Goal: Information Seeking & Learning: Learn about a topic

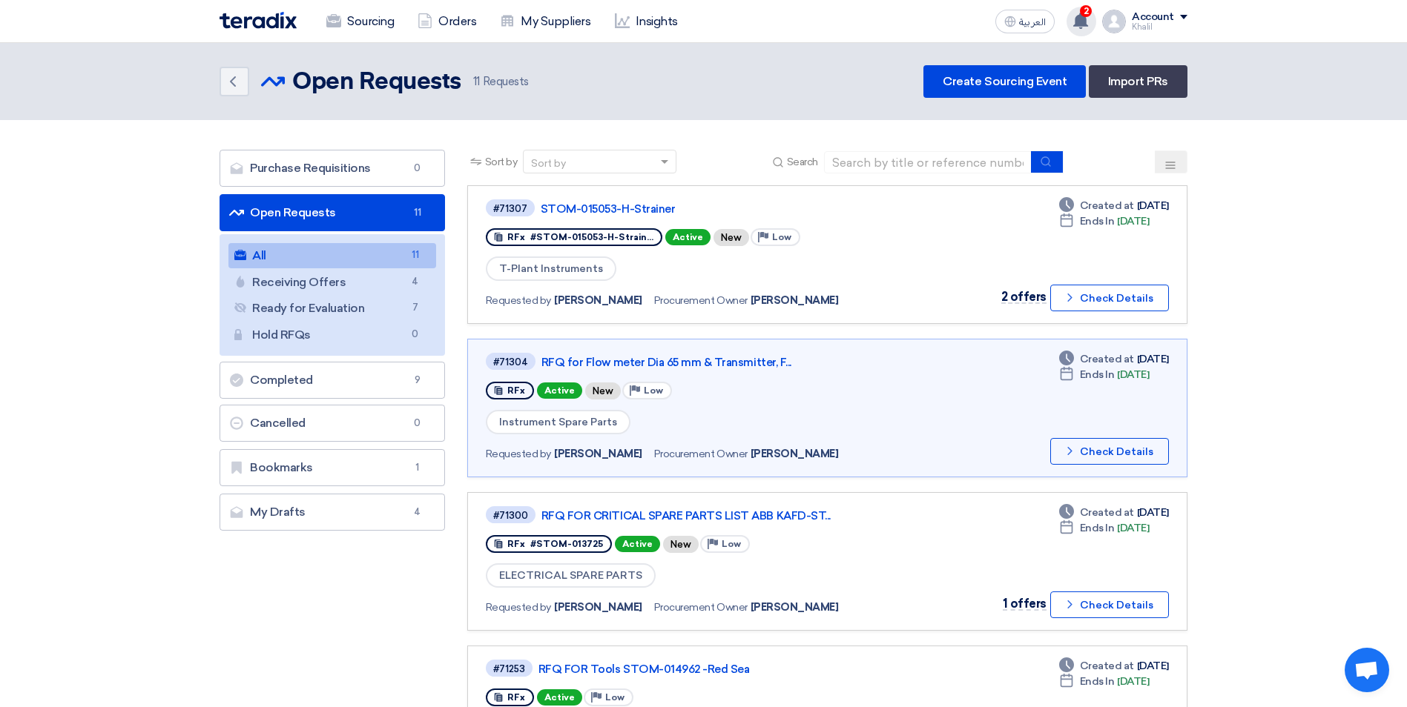
click at [1079, 16] on use at bounding box center [1080, 21] width 15 height 16
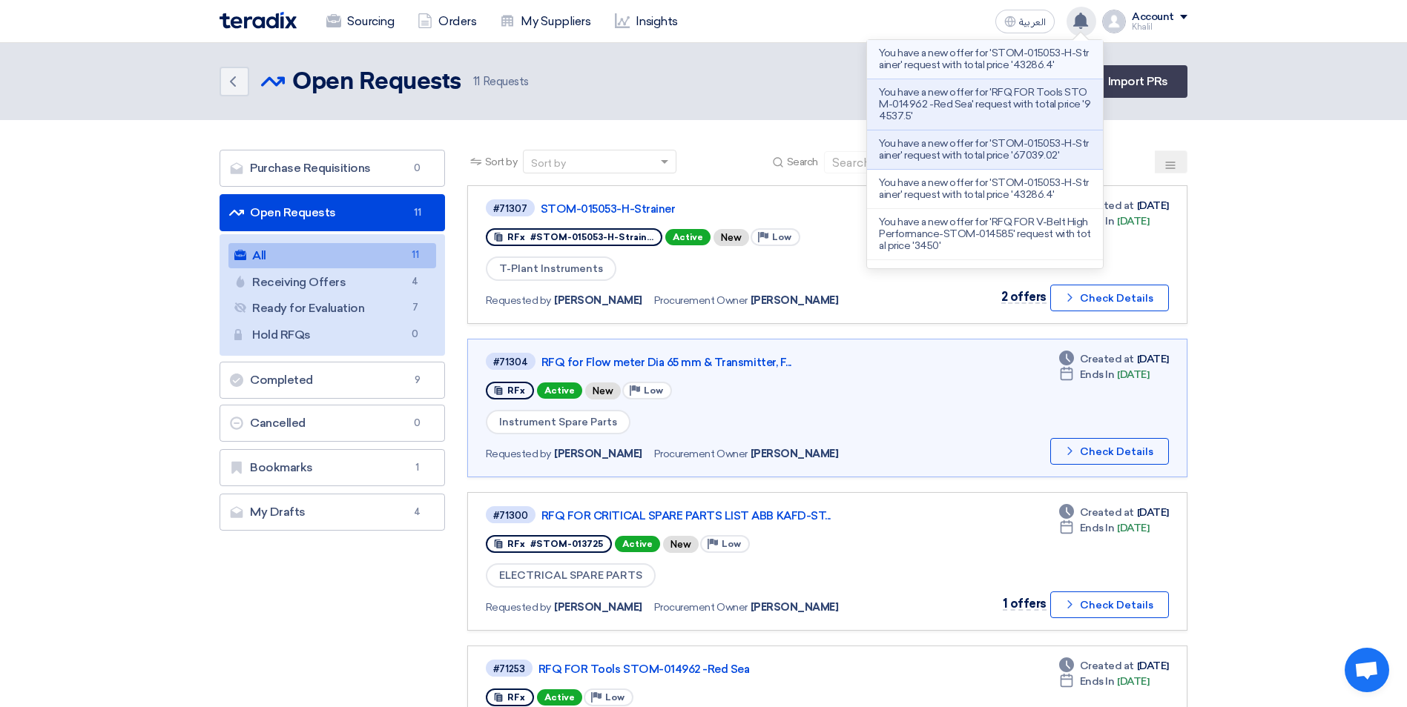
click at [1020, 68] on p "You have a new offer for 'STOM-015053-H-Strainer' request with total price '432…" at bounding box center [985, 59] width 212 height 24
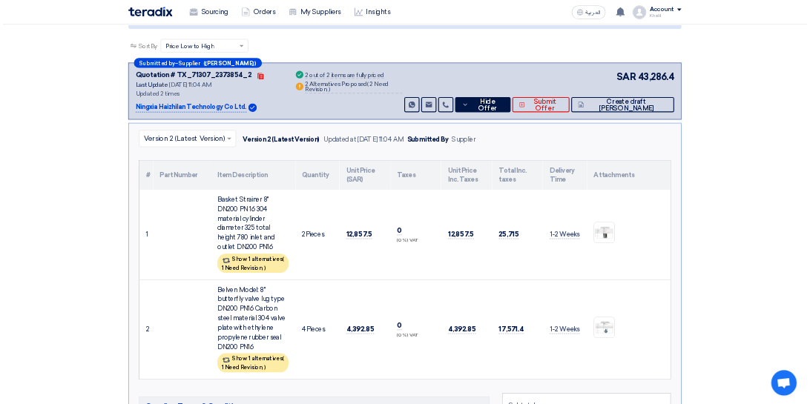
scroll to position [222, 0]
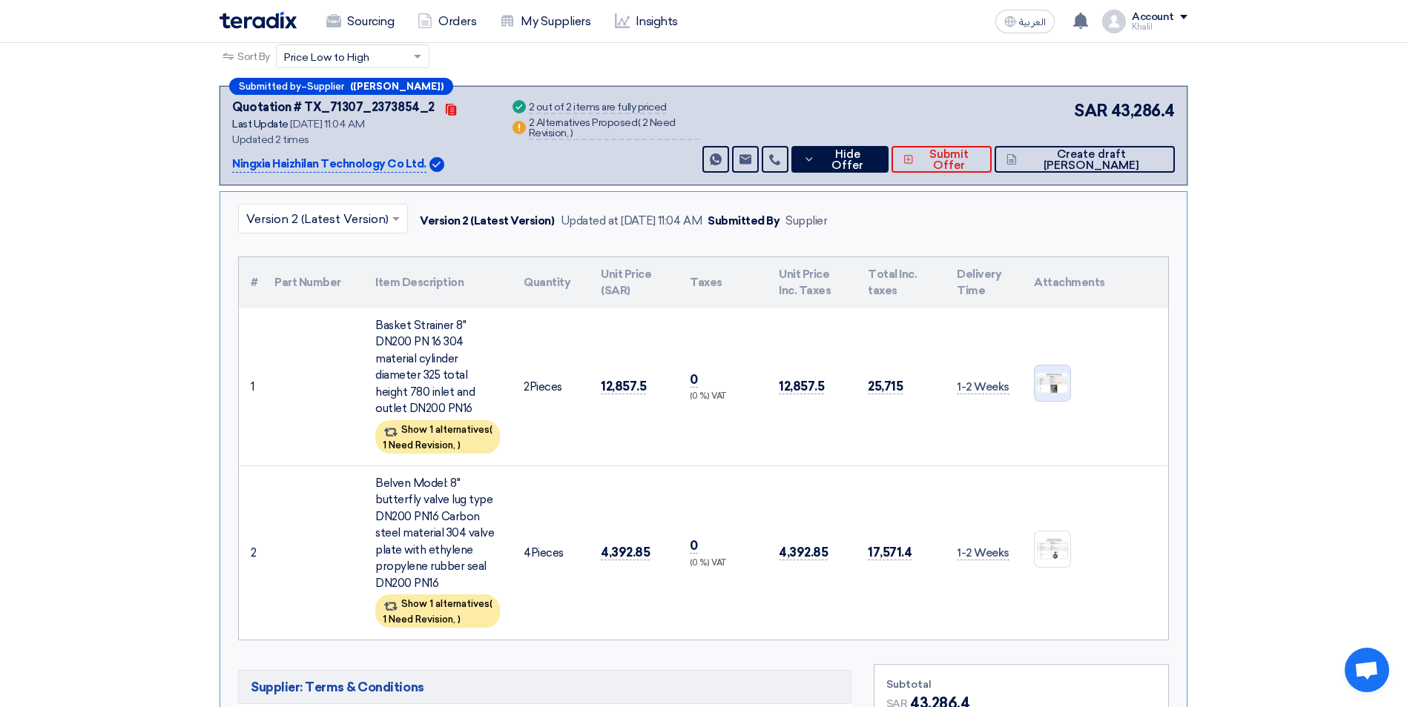
click at [1063, 382] on img at bounding box center [1053, 384] width 36 height 24
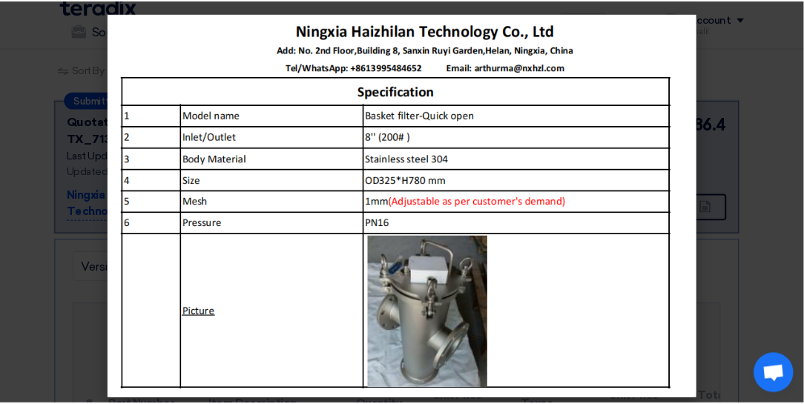
scroll to position [7, 0]
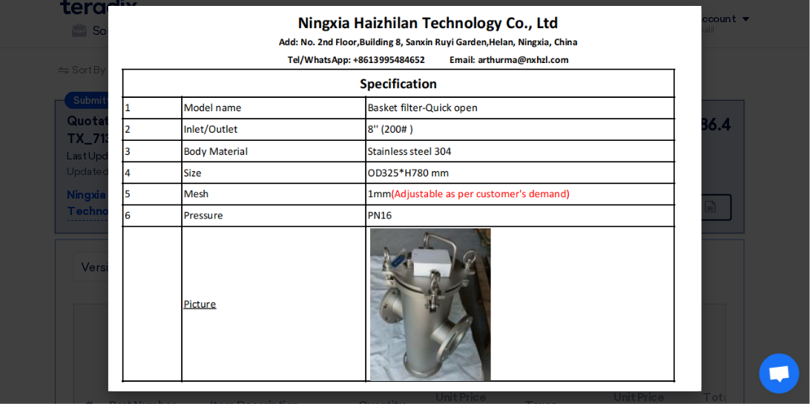
click at [763, 268] on modal-container at bounding box center [405, 202] width 810 height 404
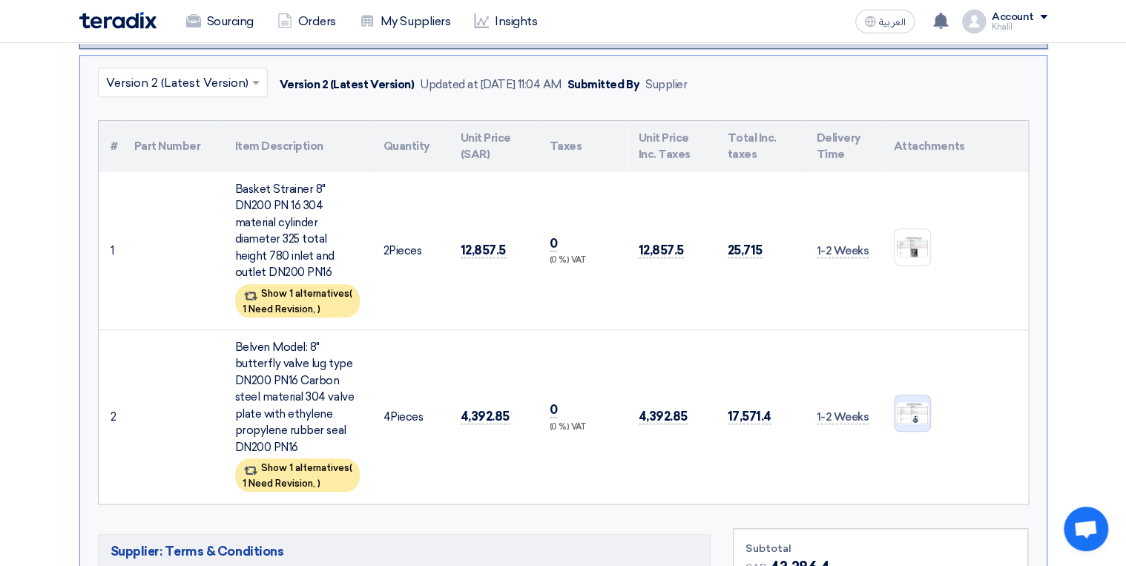
scroll to position [366, 0]
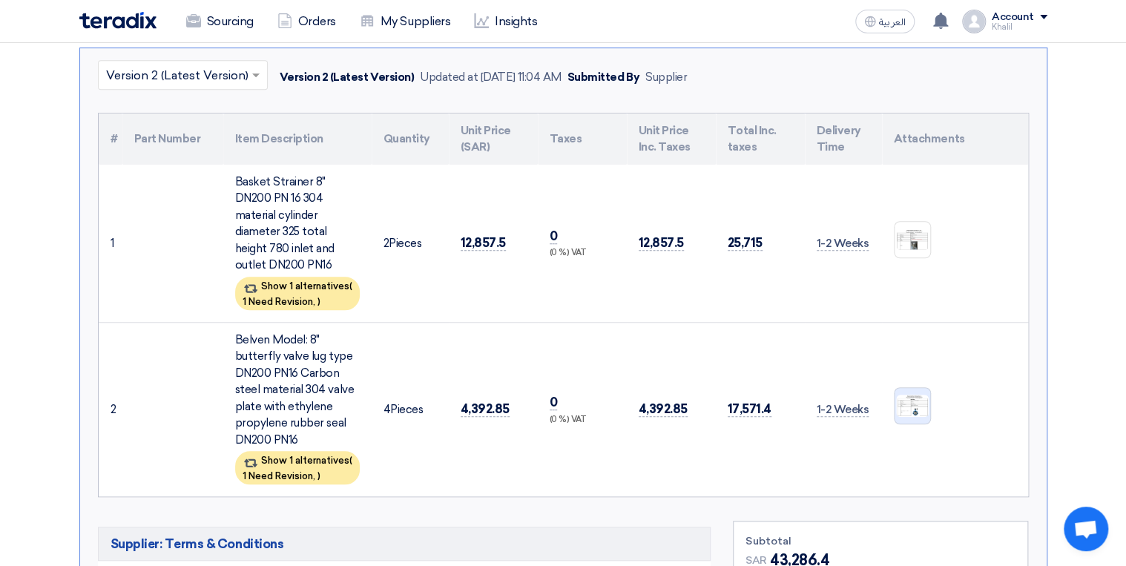
click at [905, 397] on img at bounding box center [912, 405] width 36 height 25
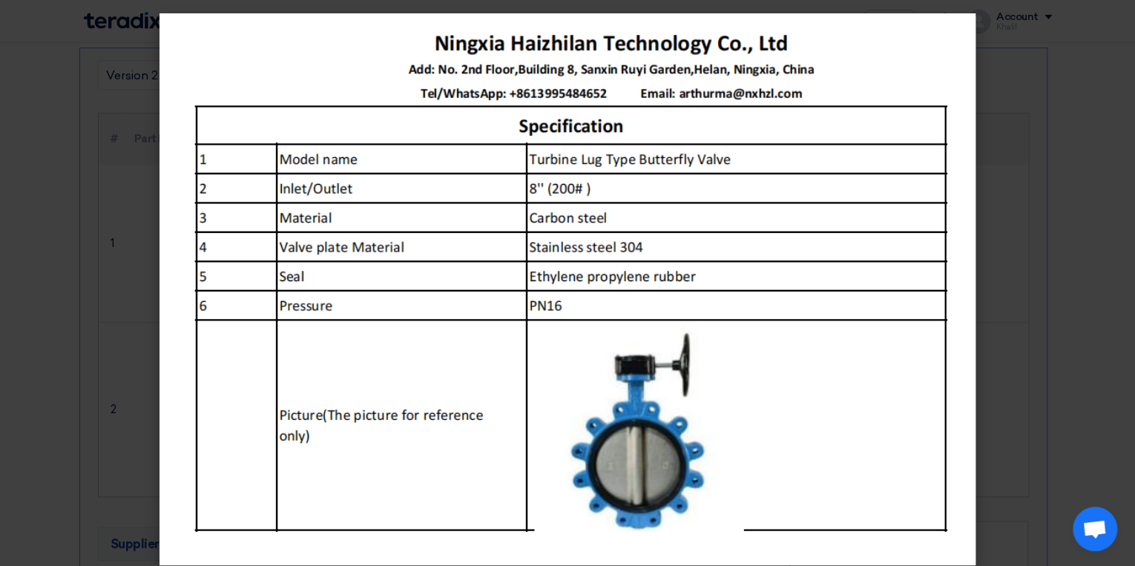
click at [998, 274] on modal-container at bounding box center [567, 283] width 1135 height 566
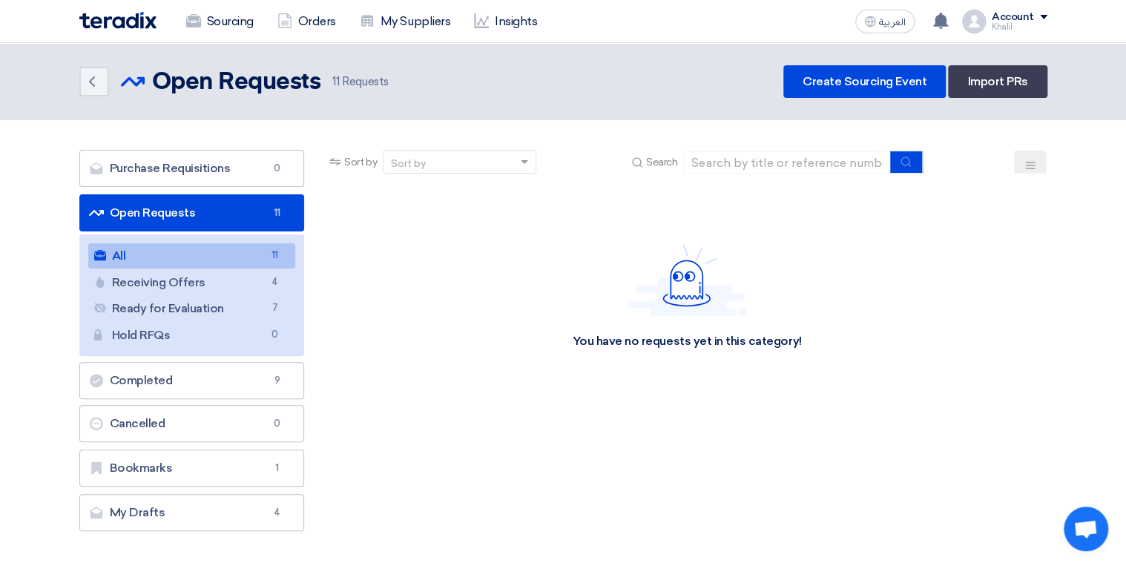
click at [244, 252] on link "All All 11" at bounding box center [192, 255] width 208 height 25
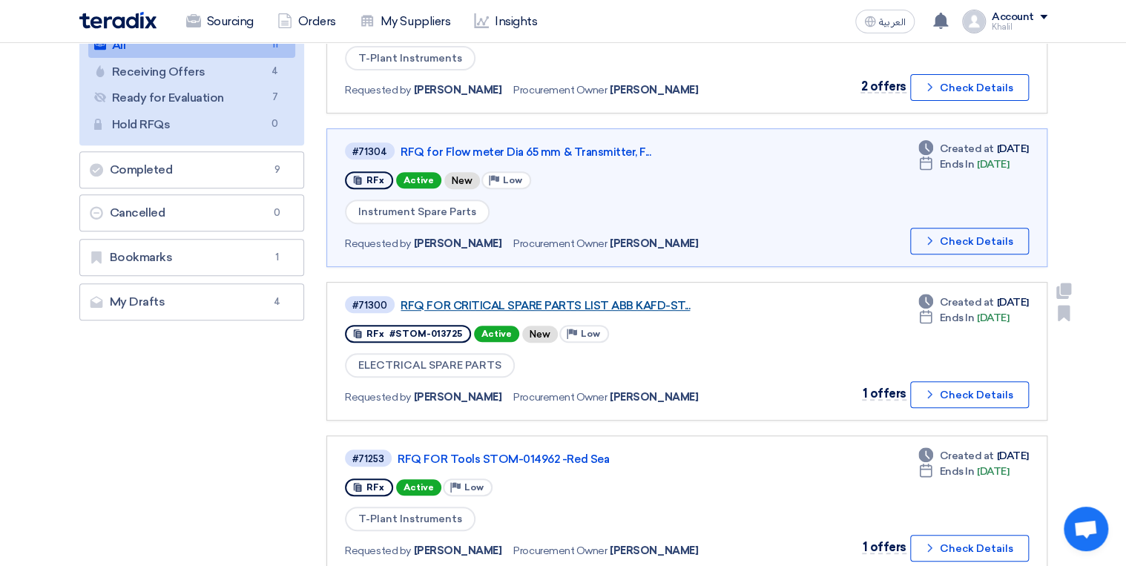
scroll to position [237, 0]
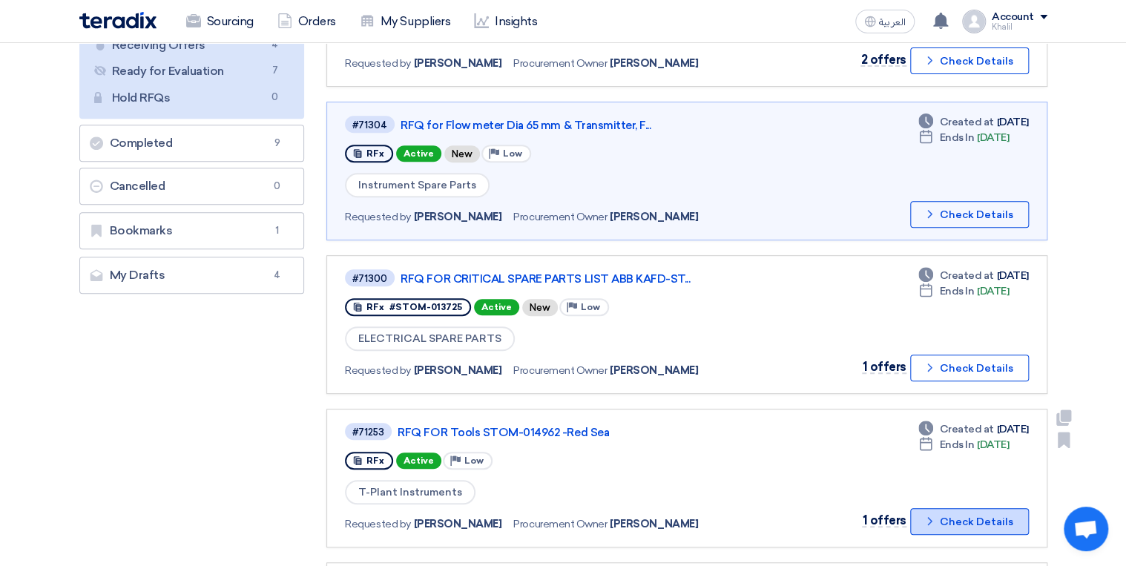
click at [927, 519] on icon "Check details" at bounding box center [930, 521] width 14 height 14
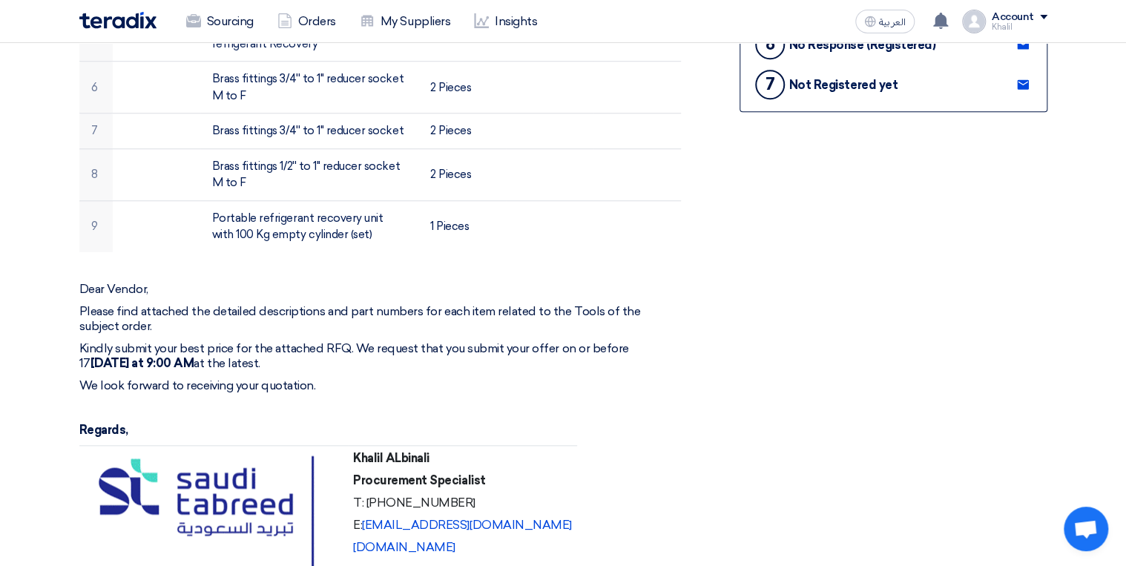
scroll to position [771, 0]
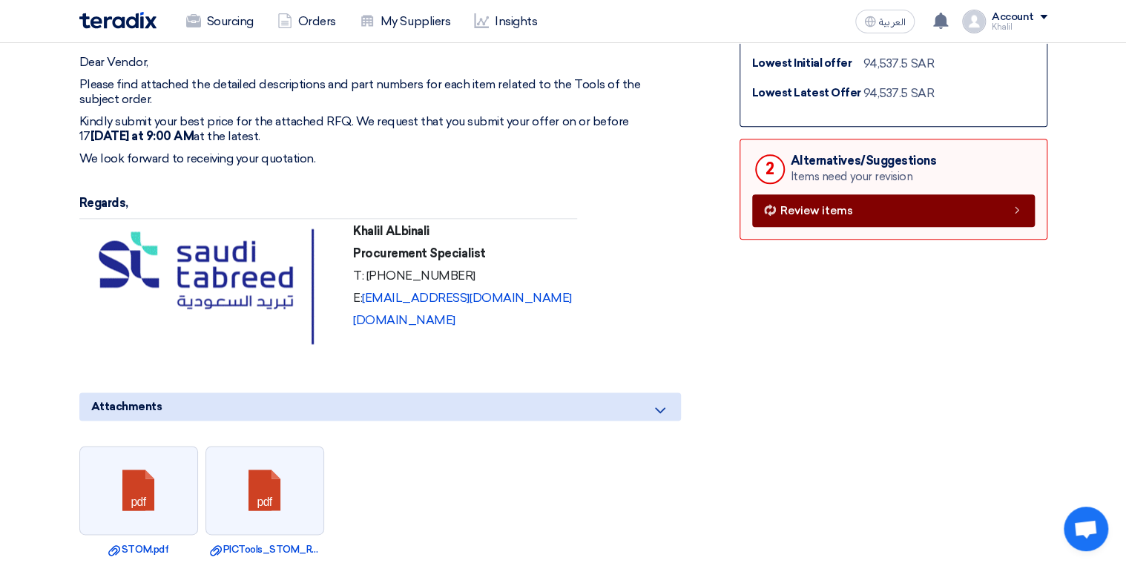
click at [828, 216] on link "Review items" at bounding box center [893, 210] width 283 height 33
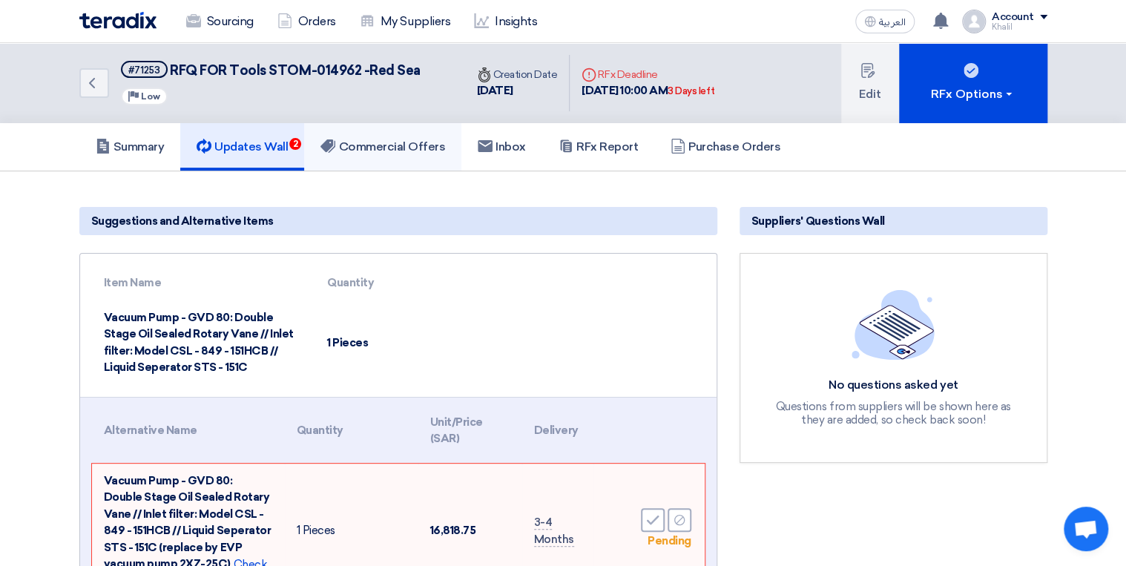
click at [397, 150] on h5 "Commercial Offers" at bounding box center [382, 146] width 125 height 15
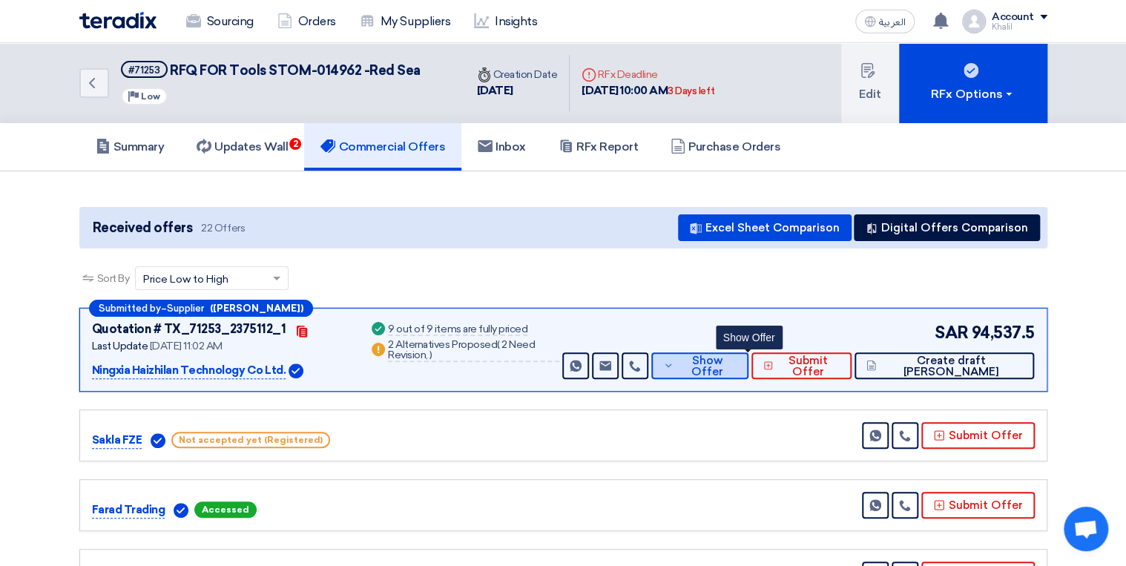
click at [726, 365] on span "Show Offer" at bounding box center [706, 366] width 59 height 22
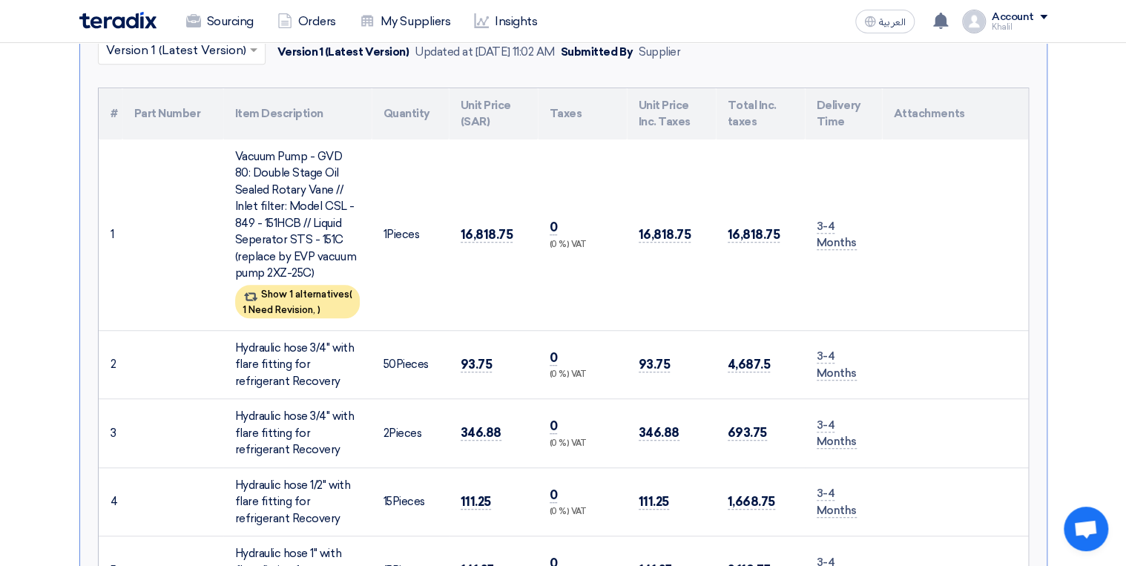
scroll to position [356, 0]
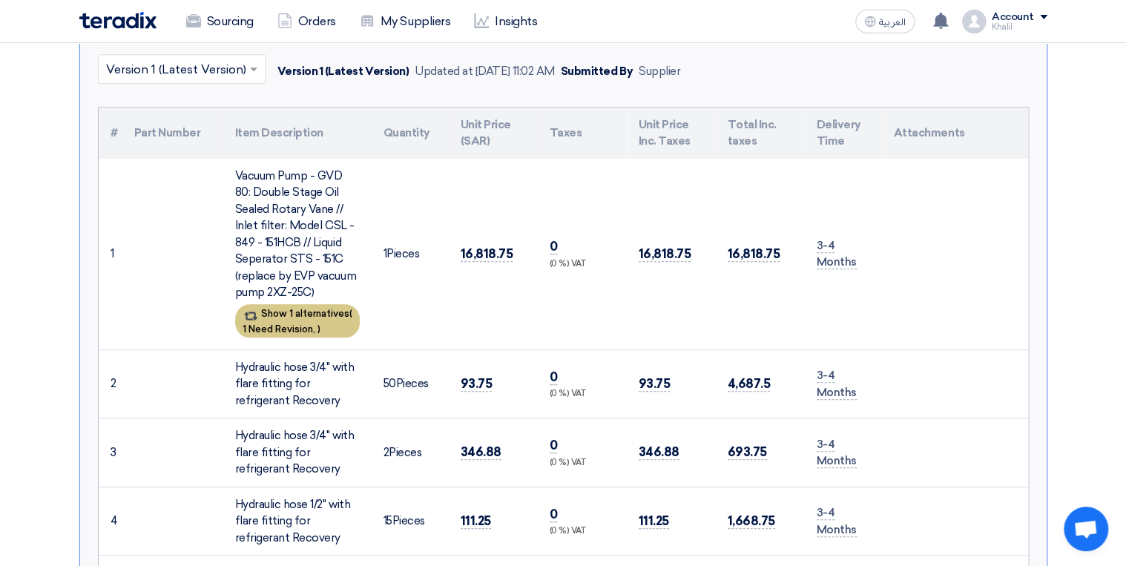
click at [317, 317] on div "Show 1 alternatives ( 1 Need Revision, )" at bounding box center [297, 320] width 125 height 33
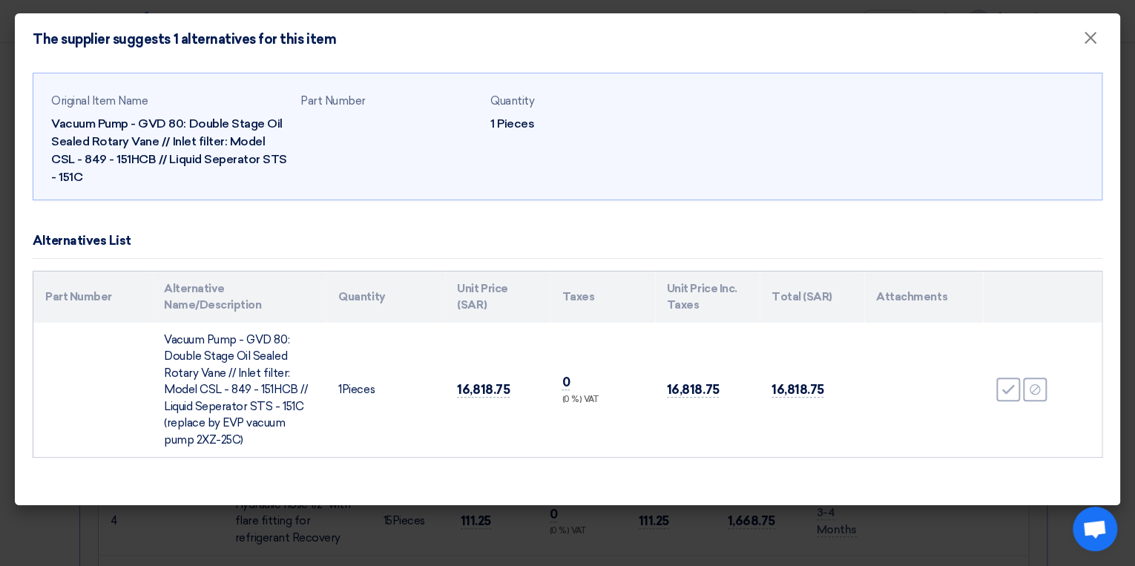
click at [558, 231] on div "Alternatives List" at bounding box center [567, 241] width 1069 height 35
click at [1092, 40] on span "×" at bounding box center [1090, 42] width 15 height 30
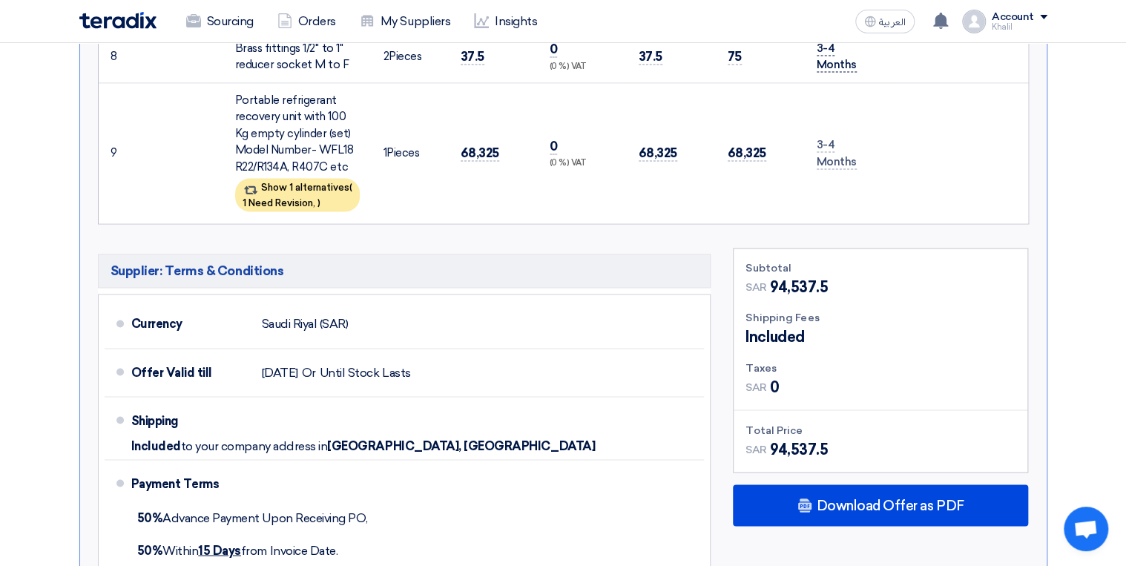
scroll to position [1068, 0]
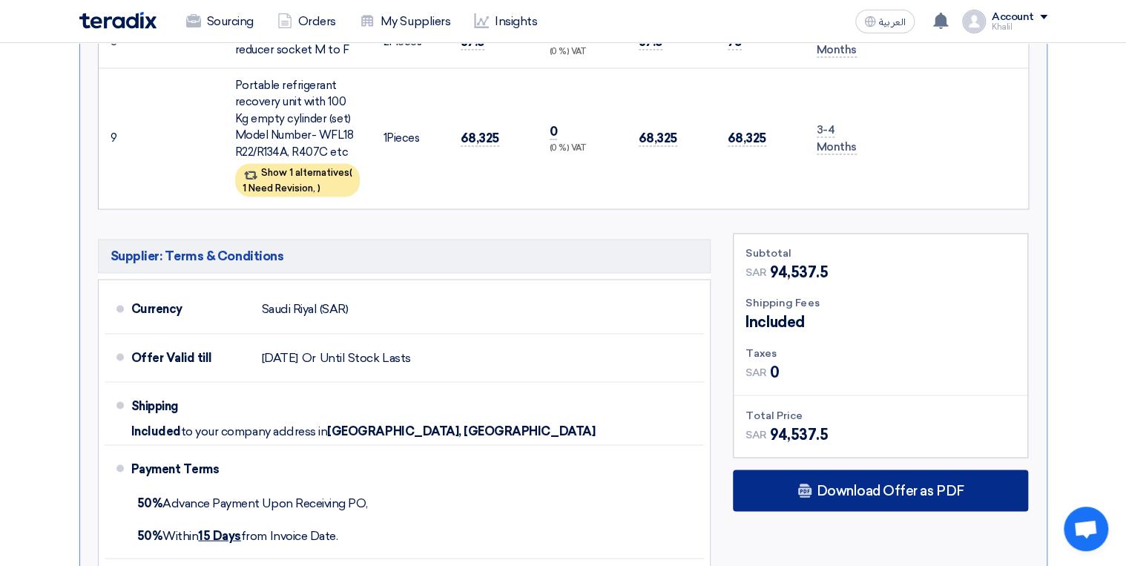
click at [888, 484] on span "Download Offer as PDF" at bounding box center [890, 490] width 148 height 13
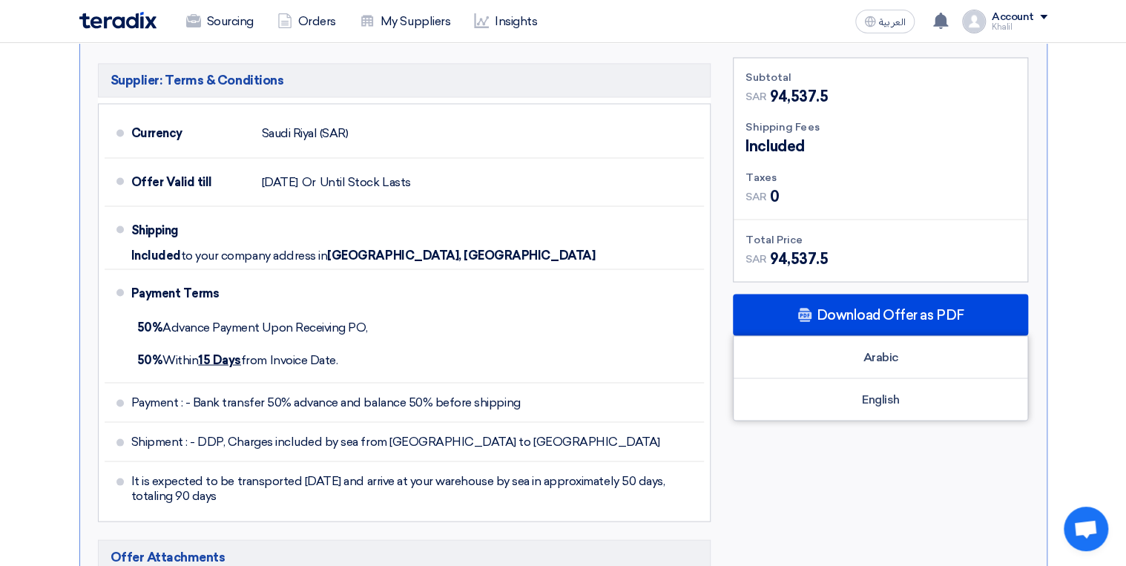
scroll to position [1246, 0]
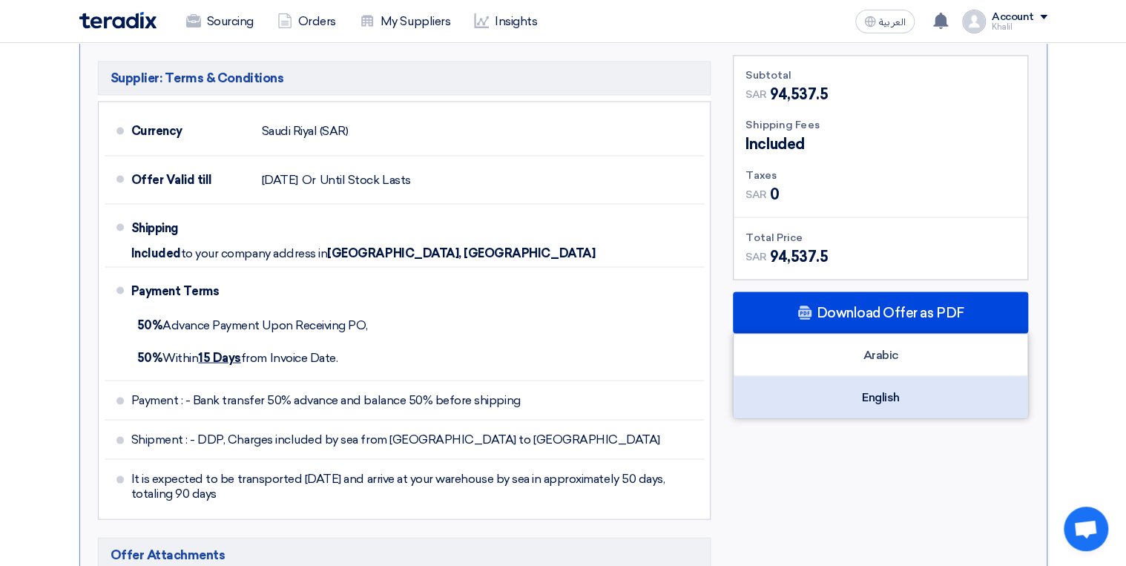
click at [878, 393] on div "English" at bounding box center [880, 397] width 294 height 42
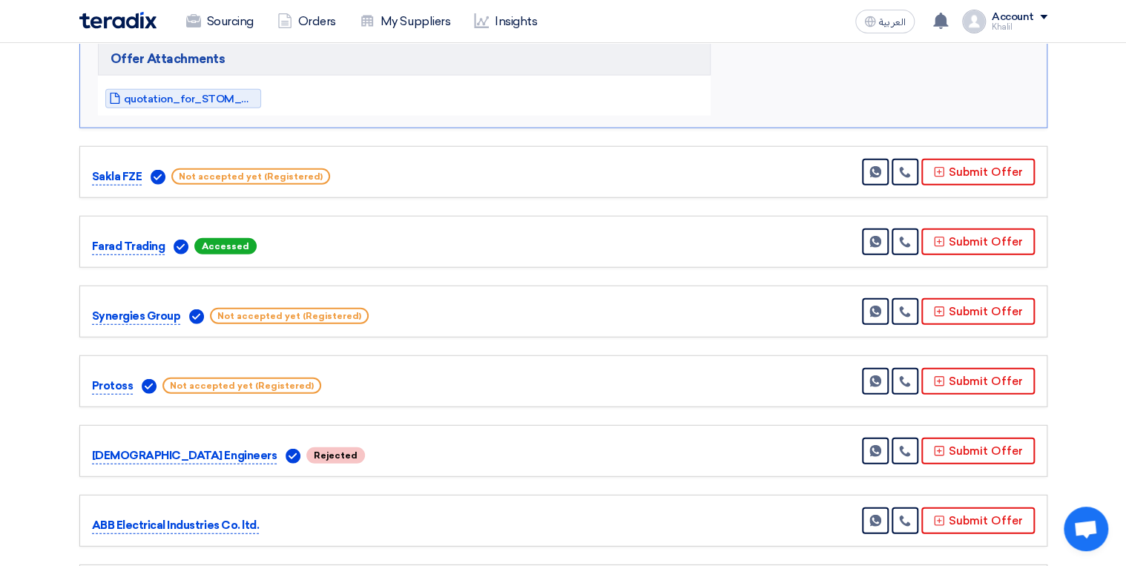
scroll to position [1721, 0]
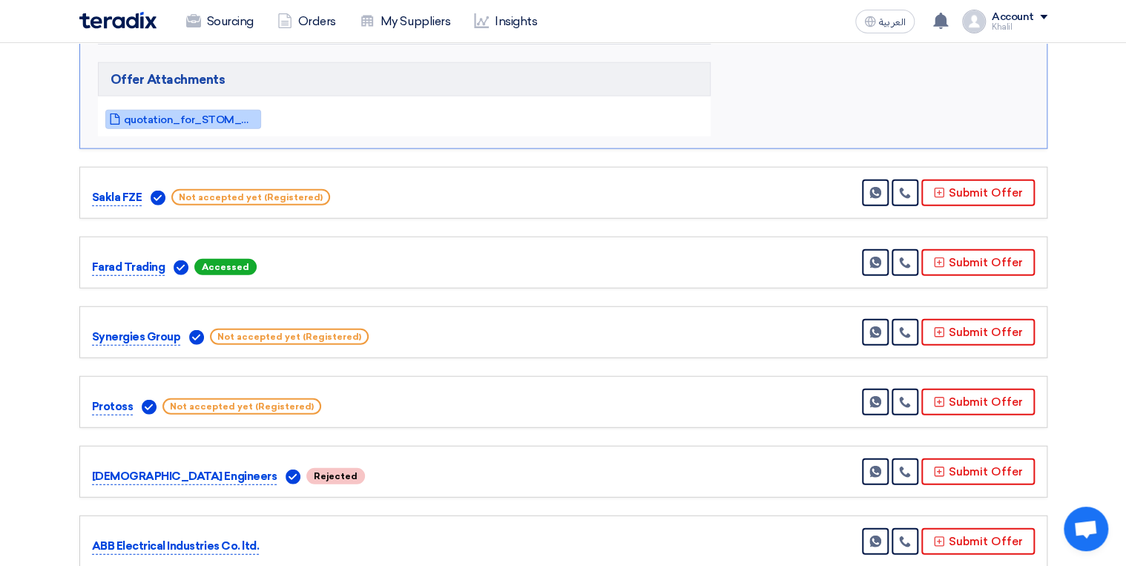
click at [183, 117] on span "quotation_for_STOM_Chiller_Tools_1757404922034.pdf" at bounding box center [190, 119] width 133 height 11
click at [217, 117] on span "quotation_for_STOM_Chiller_Tools_1757404922034.pdf" at bounding box center [190, 119] width 133 height 11
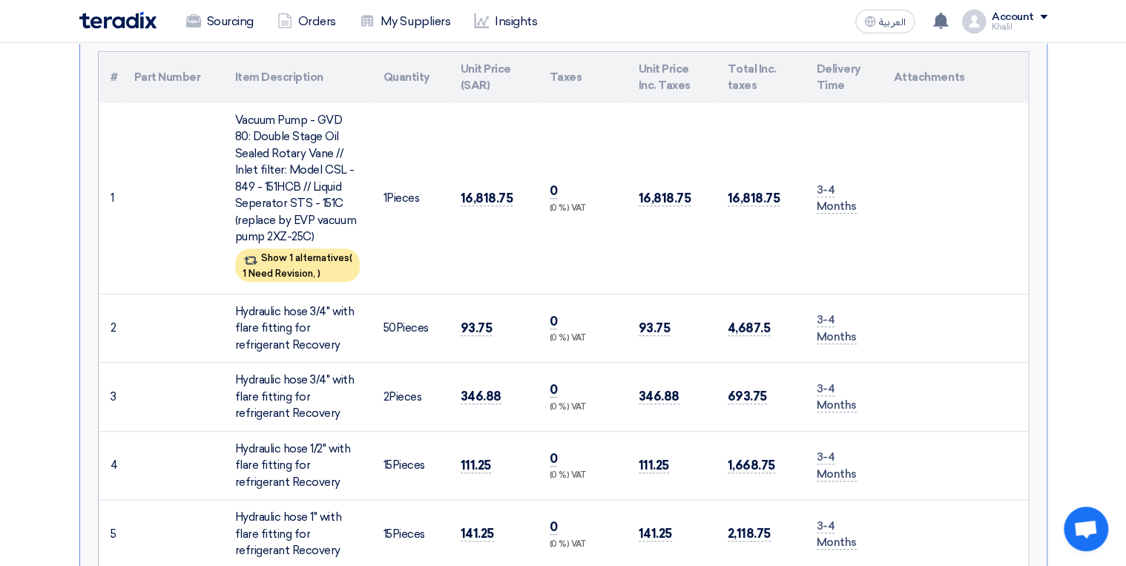
scroll to position [415, 0]
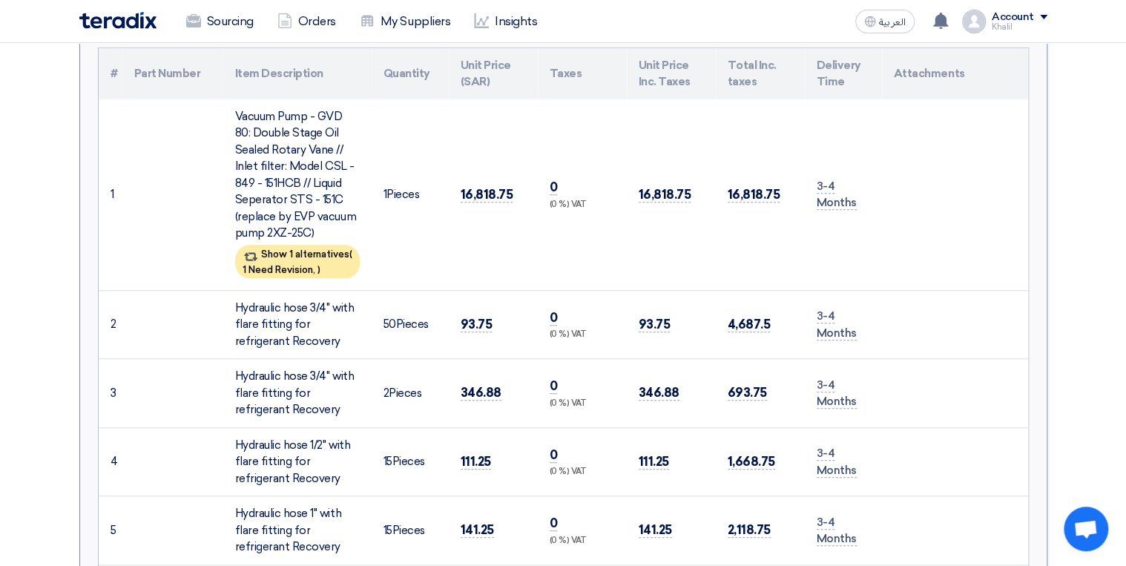
drag, startPoint x: 816, startPoint y: 178, endPoint x: 860, endPoint y: 201, distance: 50.1
click at [860, 201] on td "3-4 Months" at bounding box center [843, 194] width 77 height 191
copy span "3-4 Months"
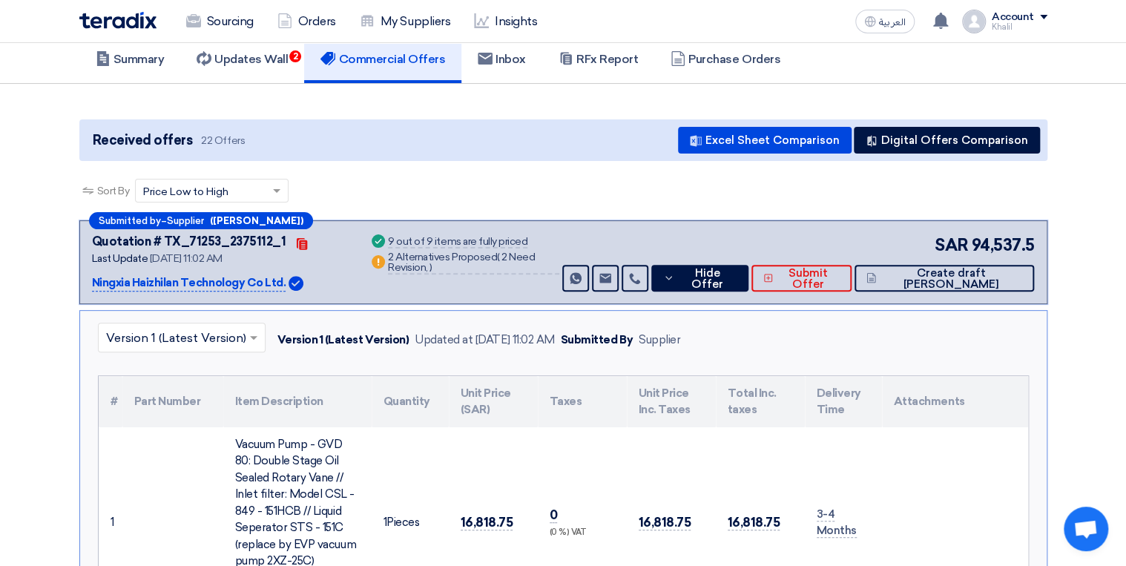
scroll to position [0, 0]
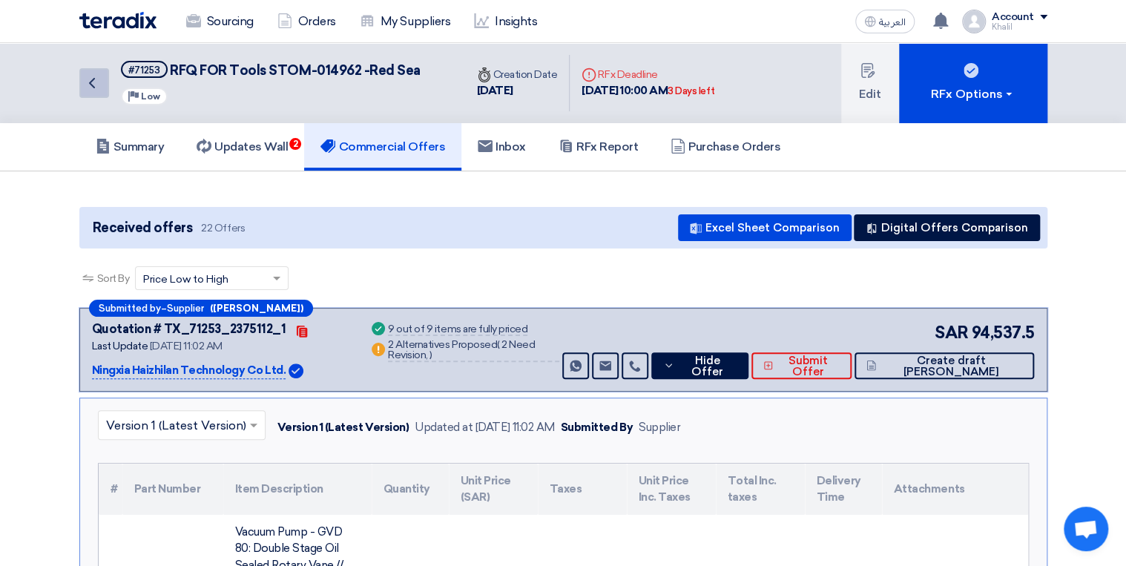
click at [99, 86] on icon "Back" at bounding box center [92, 83] width 18 height 18
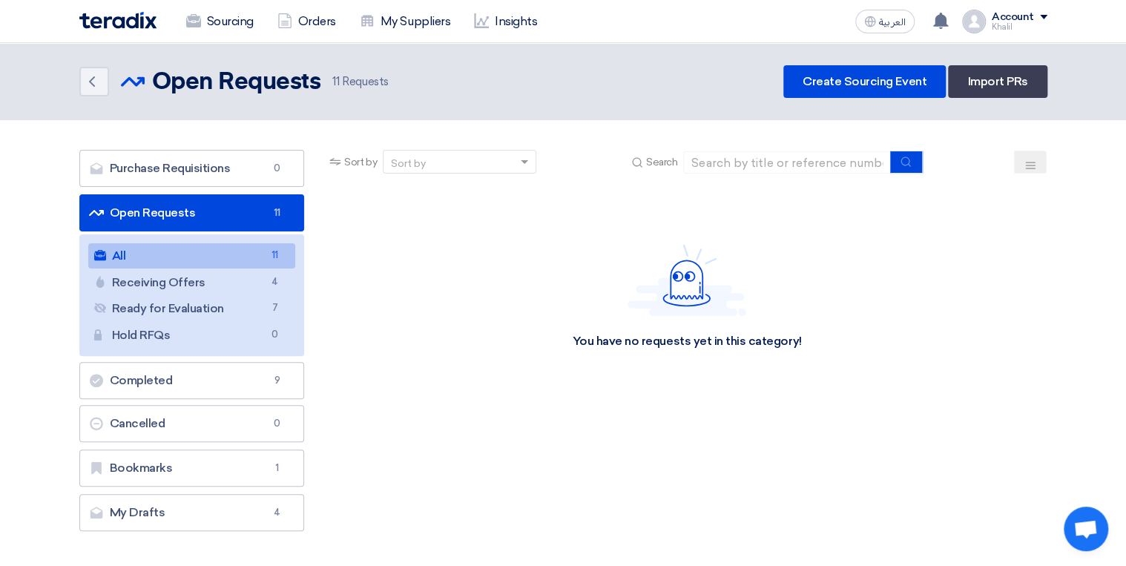
click at [248, 205] on link "Open Requests Open Requests 11" at bounding box center [191, 212] width 225 height 37
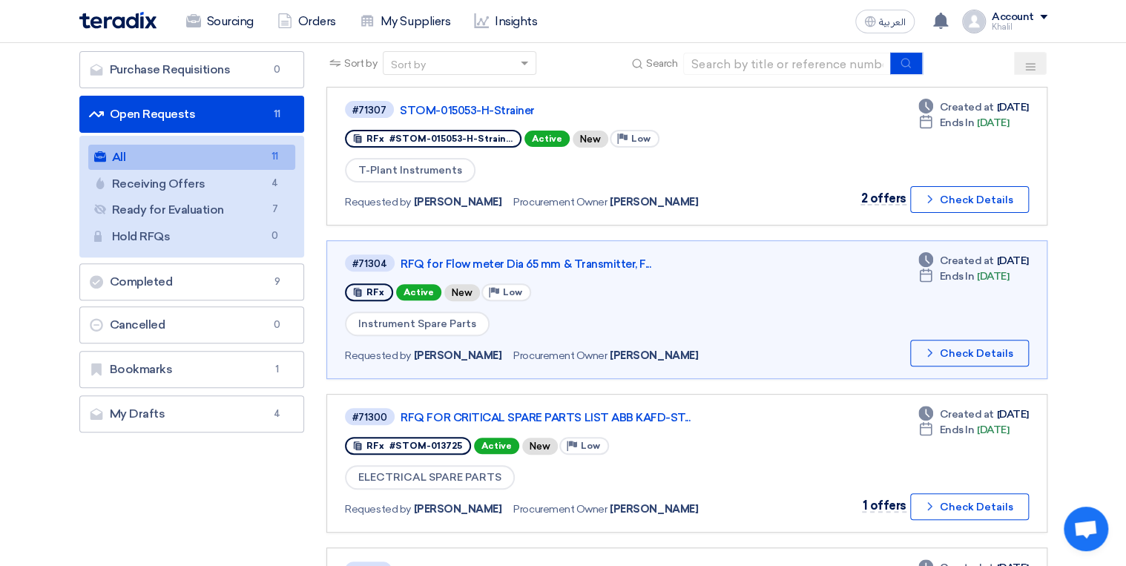
scroll to position [119, 0]
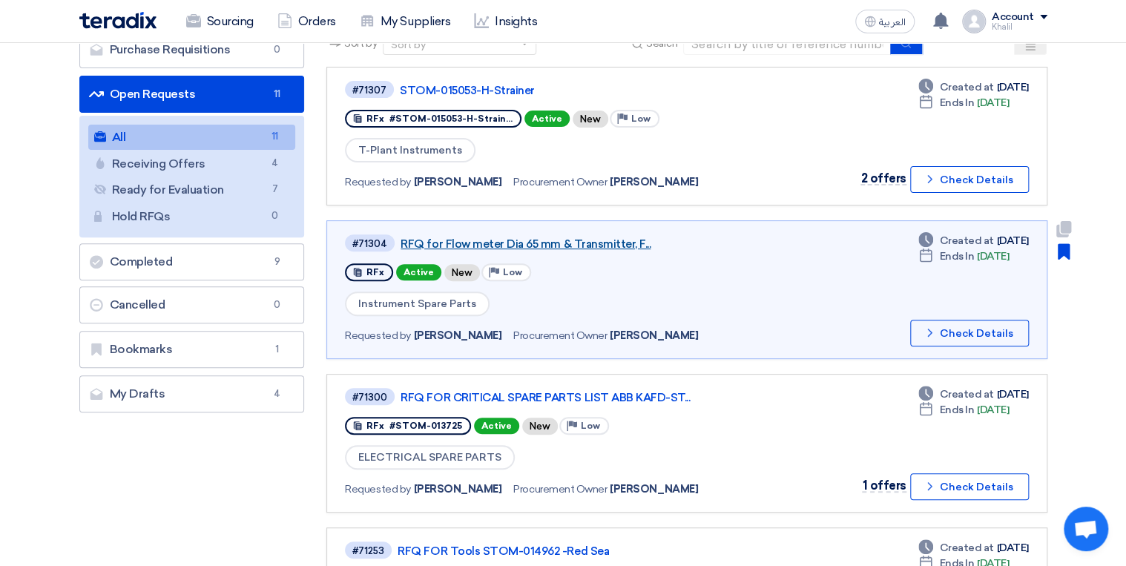
click at [498, 237] on link "RFQ for Flow meter Dia 65 mm & Transmitter, F..." at bounding box center [585, 243] width 371 height 13
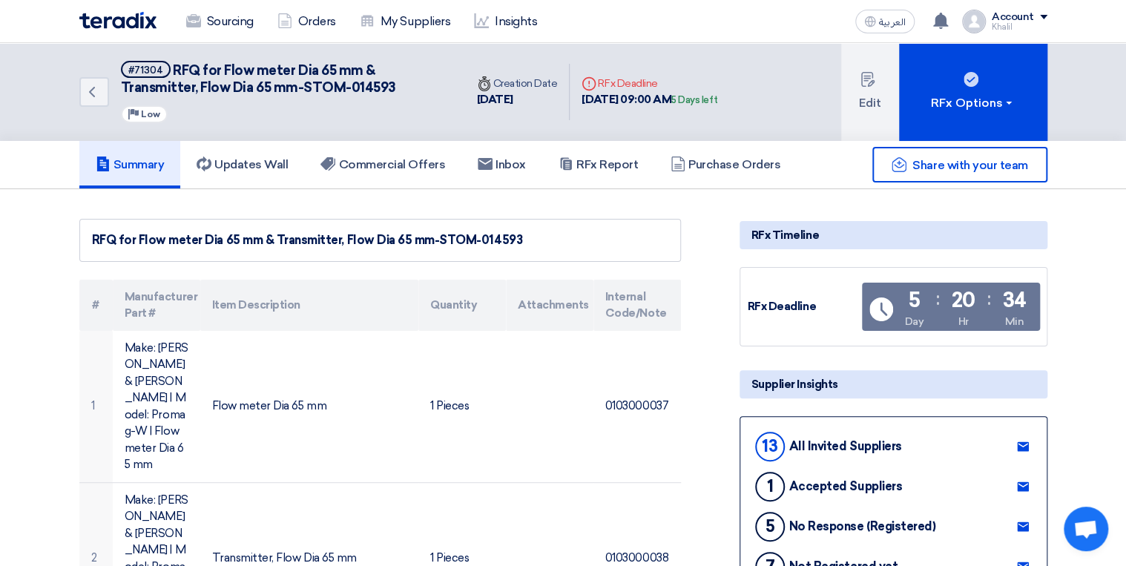
drag, startPoint x: 532, startPoint y: 240, endPoint x: 90, endPoint y: 197, distance: 444.8
copy div "RFQ for Flow meter Dia 65 mm & Transmitter, Flow Dia 65 mm-STOM-014593"
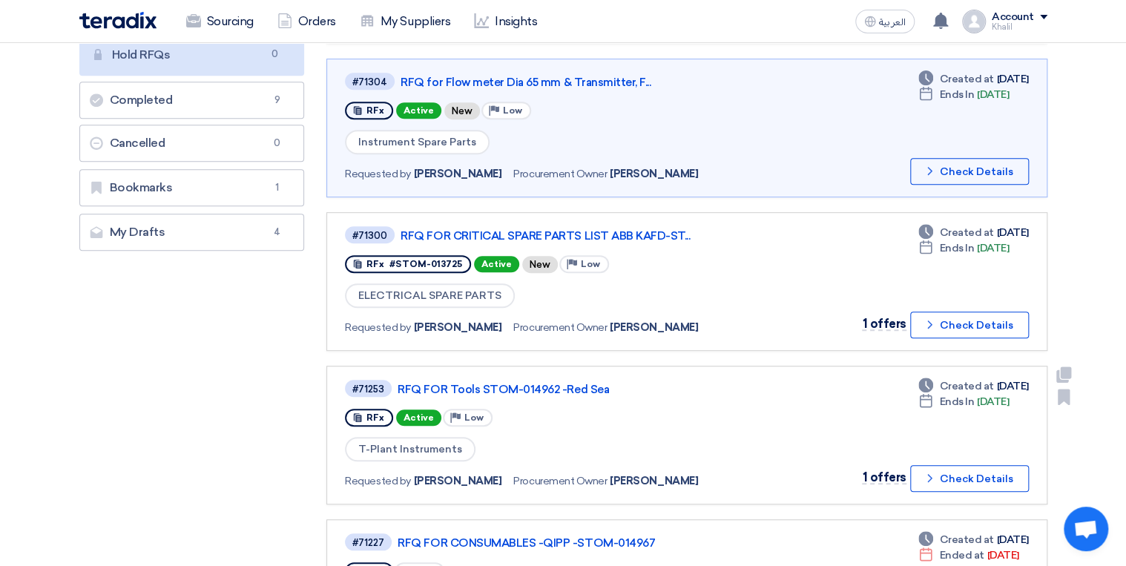
scroll to position [297, 0]
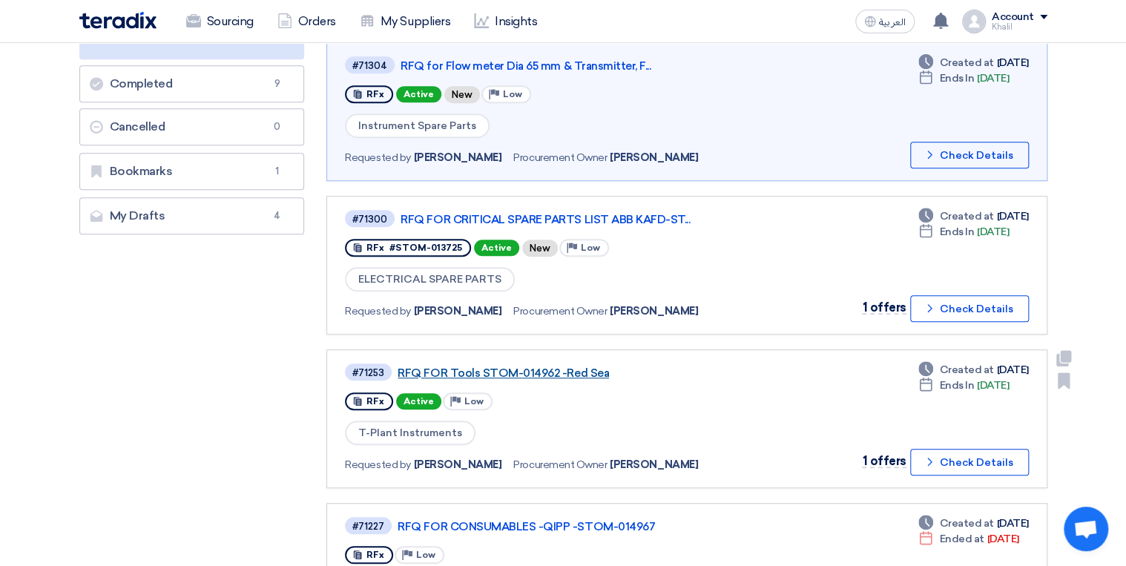
click at [540, 369] on link "RFQ FOR Tools STOM-014962 -Red Sea" at bounding box center [582, 372] width 371 height 13
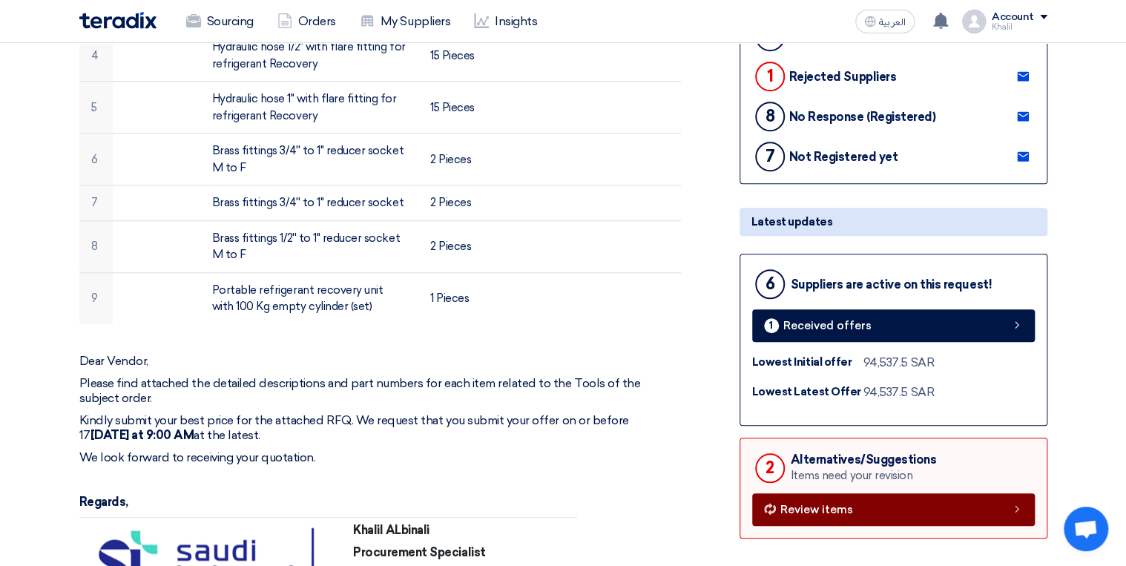
scroll to position [593, 0]
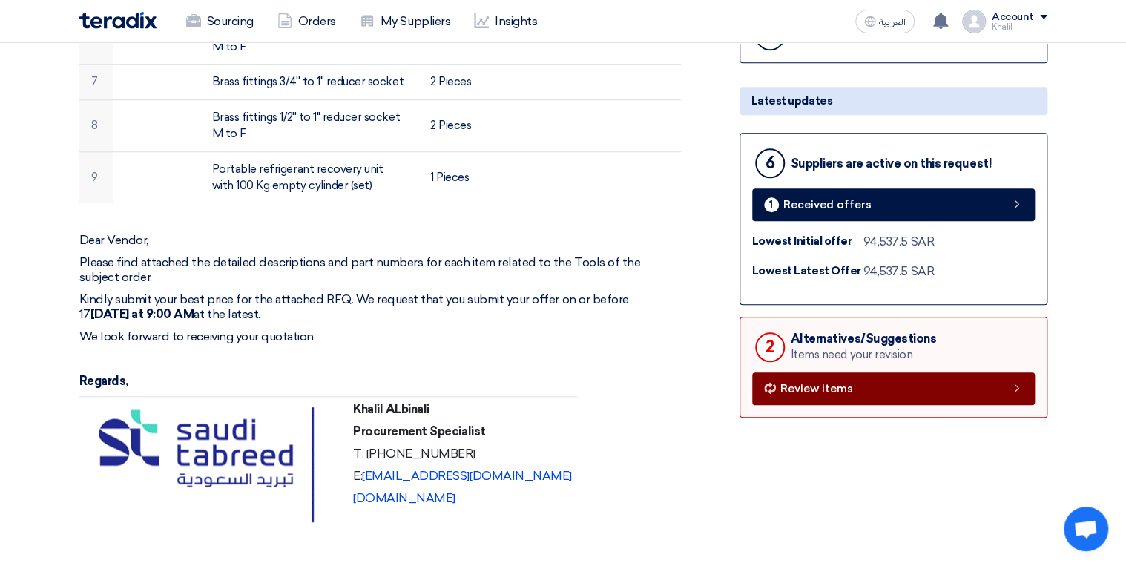
click at [884, 395] on link "Review items" at bounding box center [893, 388] width 283 height 33
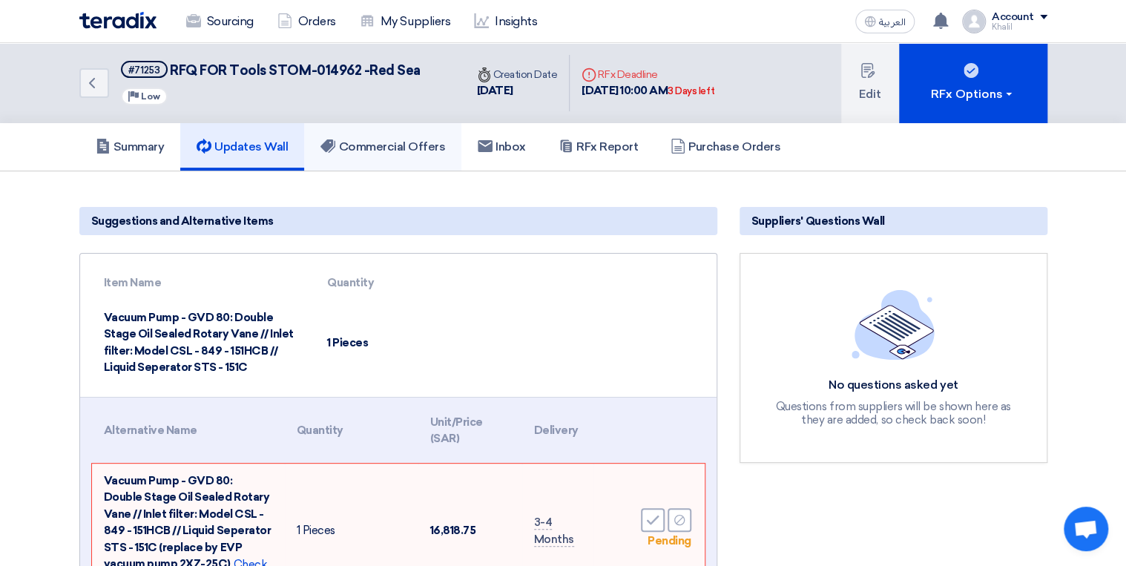
click at [400, 150] on h5 "Commercial Offers" at bounding box center [382, 146] width 125 height 15
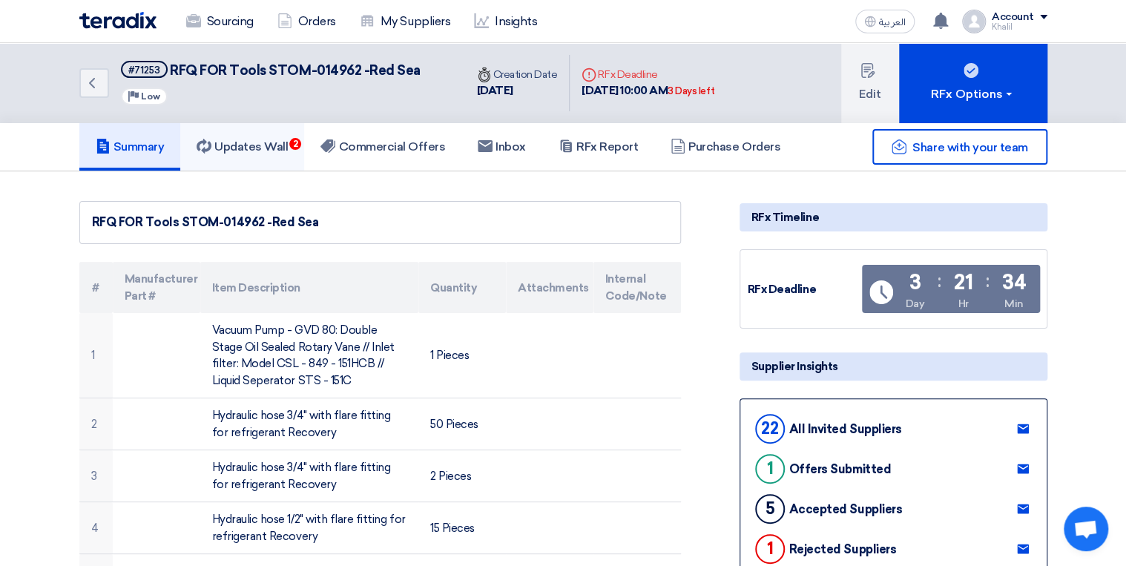
click at [267, 142] on h5 "Updates Wall 2" at bounding box center [242, 146] width 91 height 15
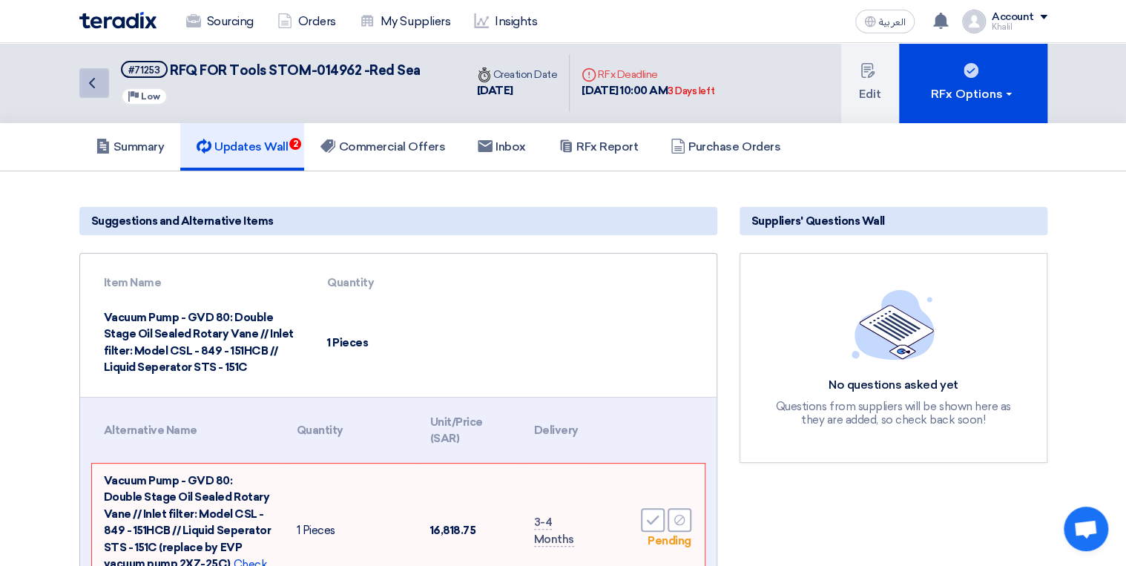
click at [90, 86] on icon "Back" at bounding box center [92, 83] width 18 height 18
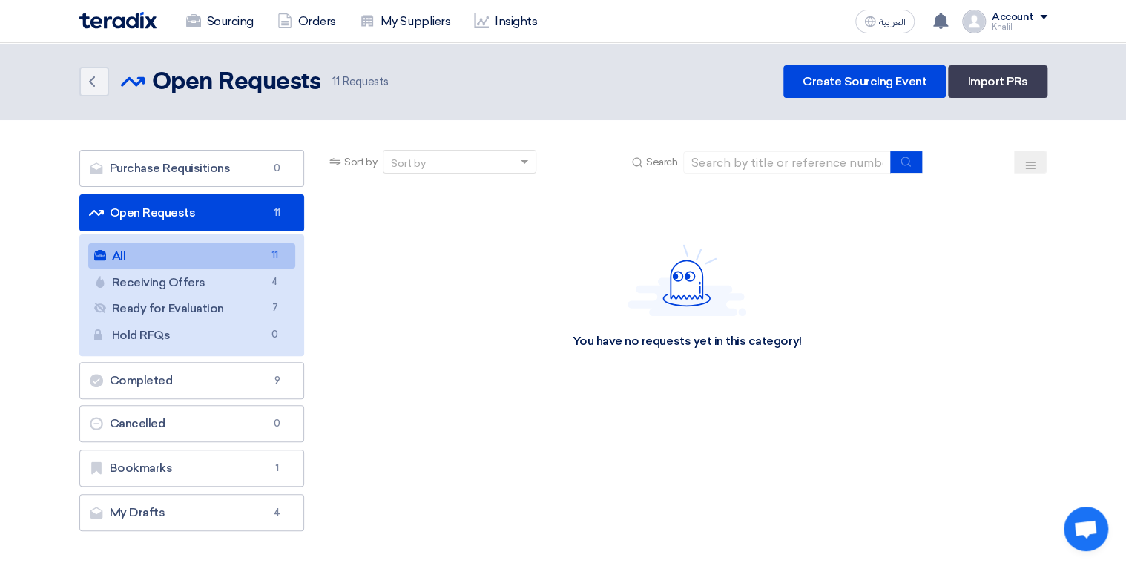
click at [233, 257] on link "All All 11" at bounding box center [192, 255] width 208 height 25
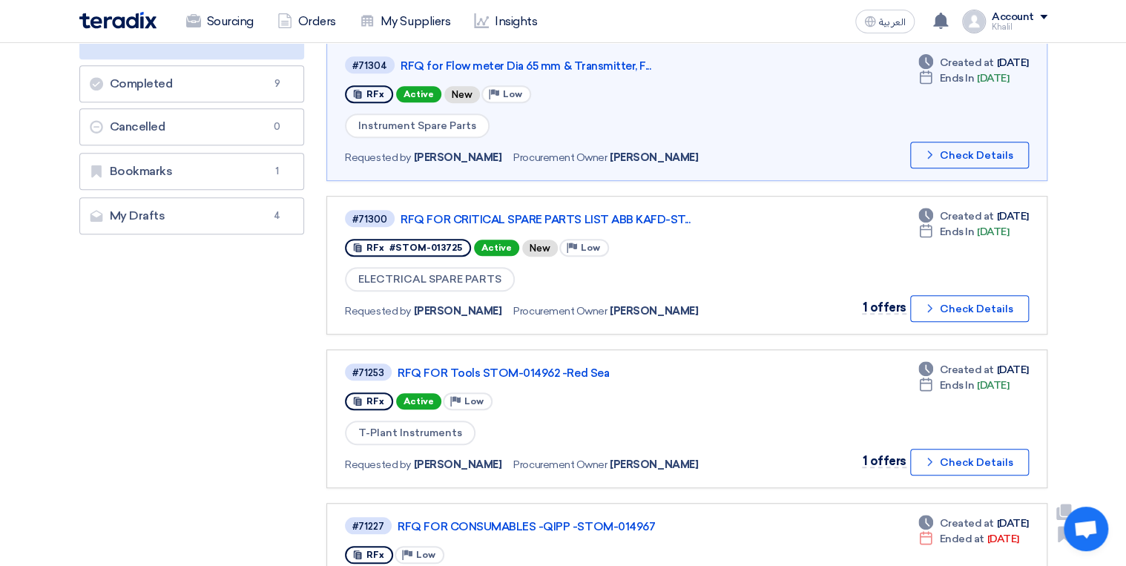
scroll to position [59, 0]
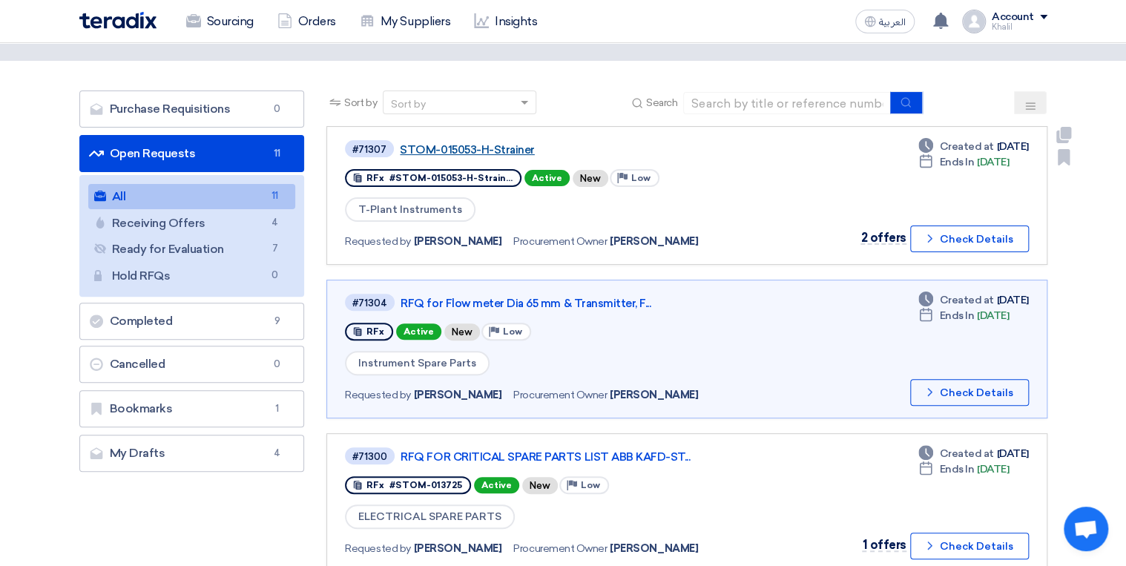
click at [453, 151] on link "STOM-015053-H-Strainer" at bounding box center [585, 149] width 371 height 13
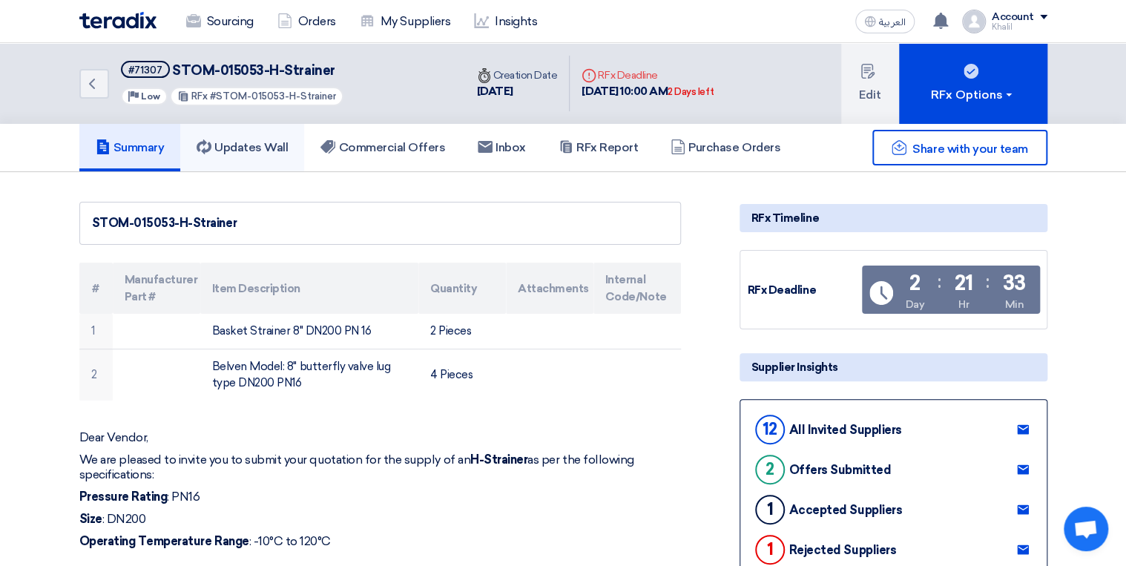
click at [255, 153] on h5 "Updates Wall" at bounding box center [242, 147] width 91 height 15
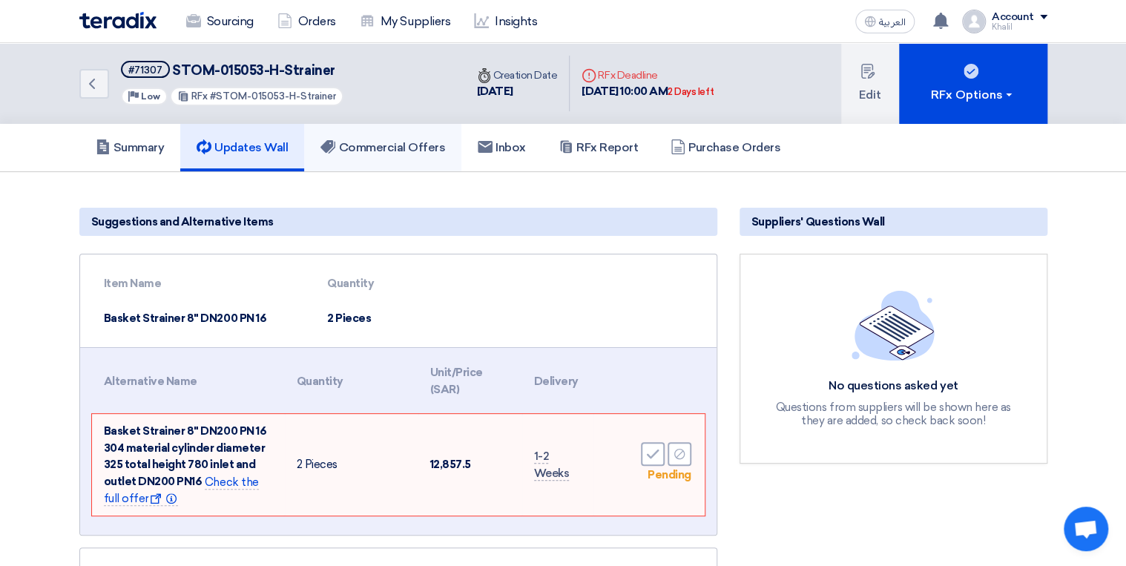
click at [371, 151] on h5 "Commercial Offers" at bounding box center [382, 147] width 125 height 15
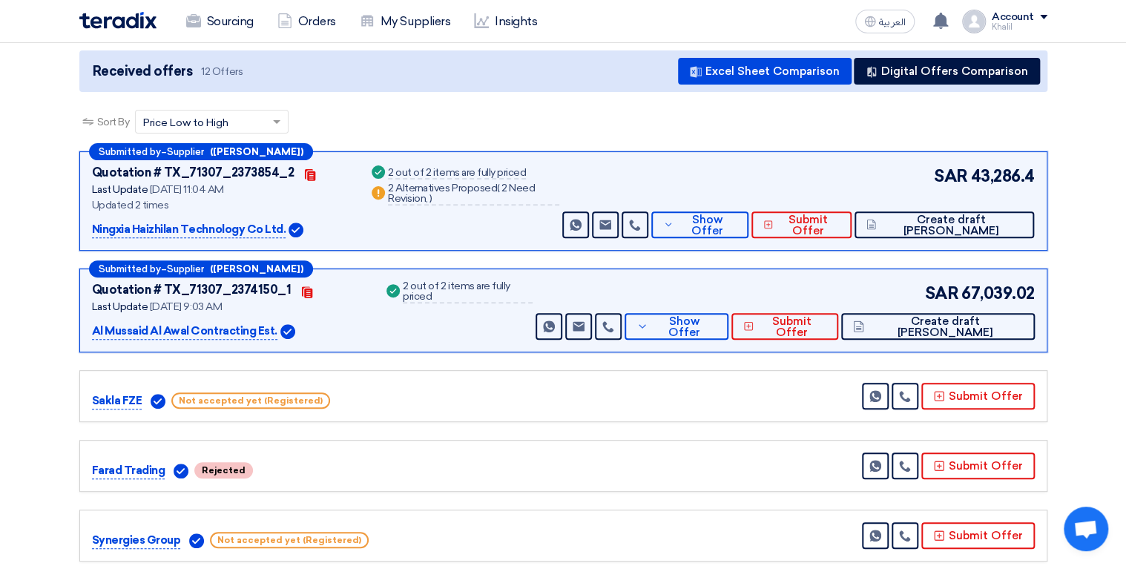
scroll to position [178, 0]
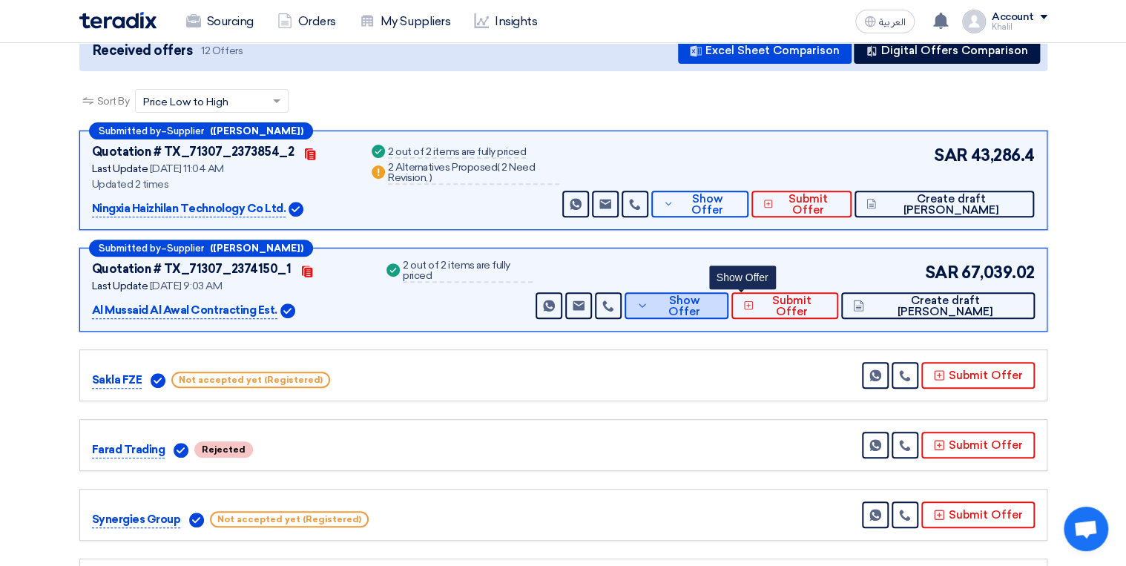
click at [716, 309] on span "Show Offer" at bounding box center [684, 306] width 65 height 22
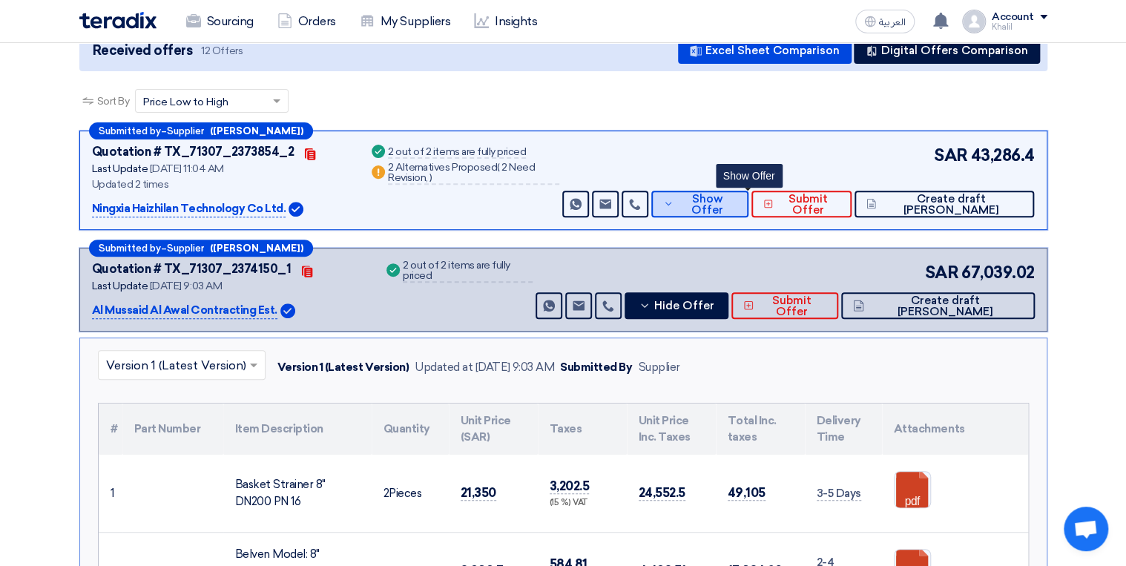
click at [724, 207] on button "Show Offer" at bounding box center [699, 204] width 97 height 27
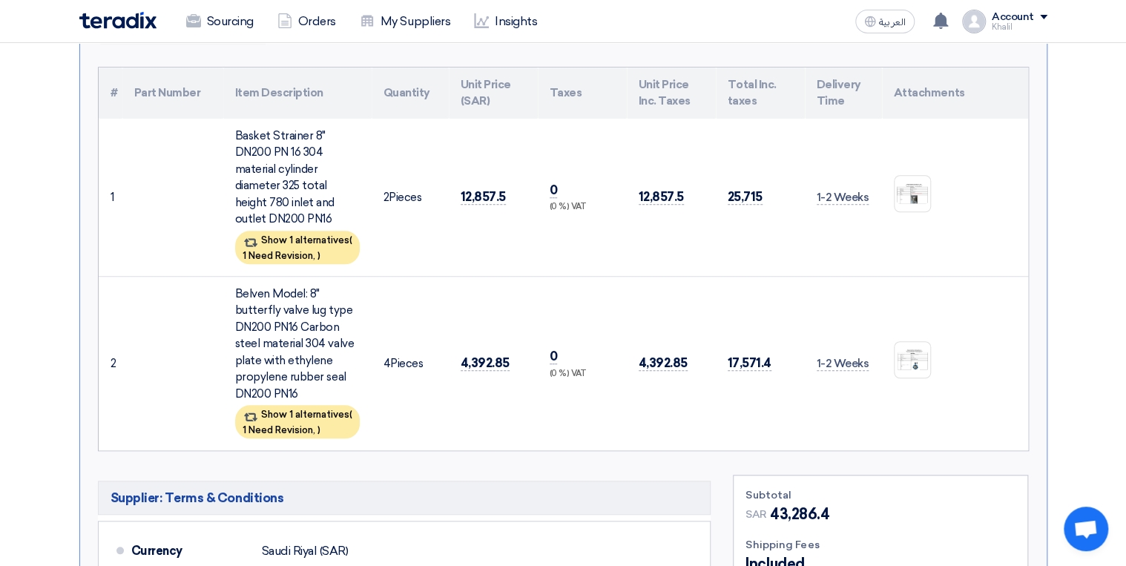
scroll to position [356, 0]
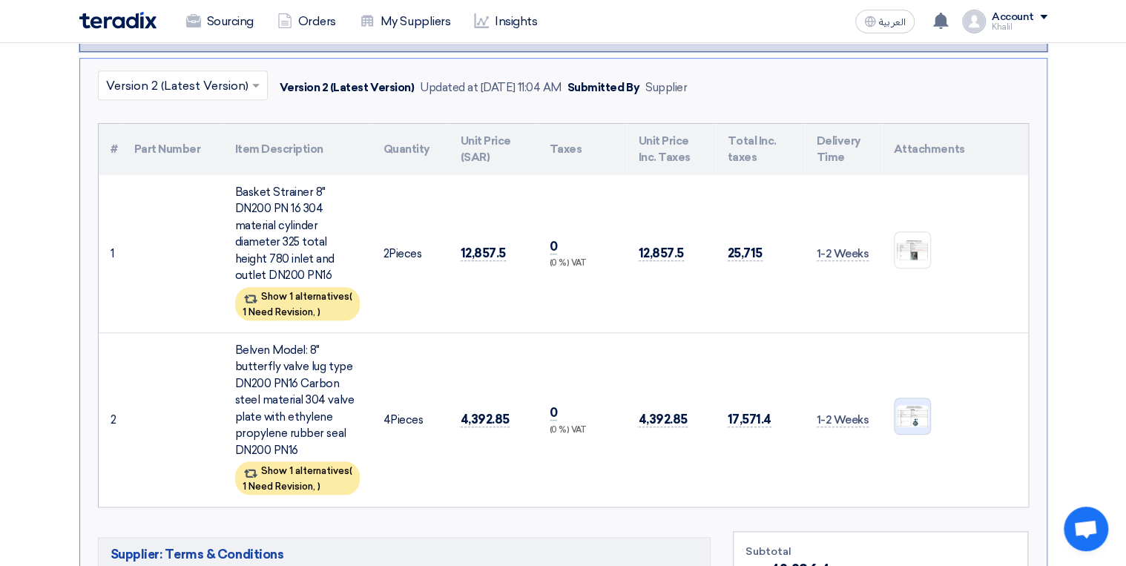
click at [917, 403] on img at bounding box center [912, 415] width 36 height 25
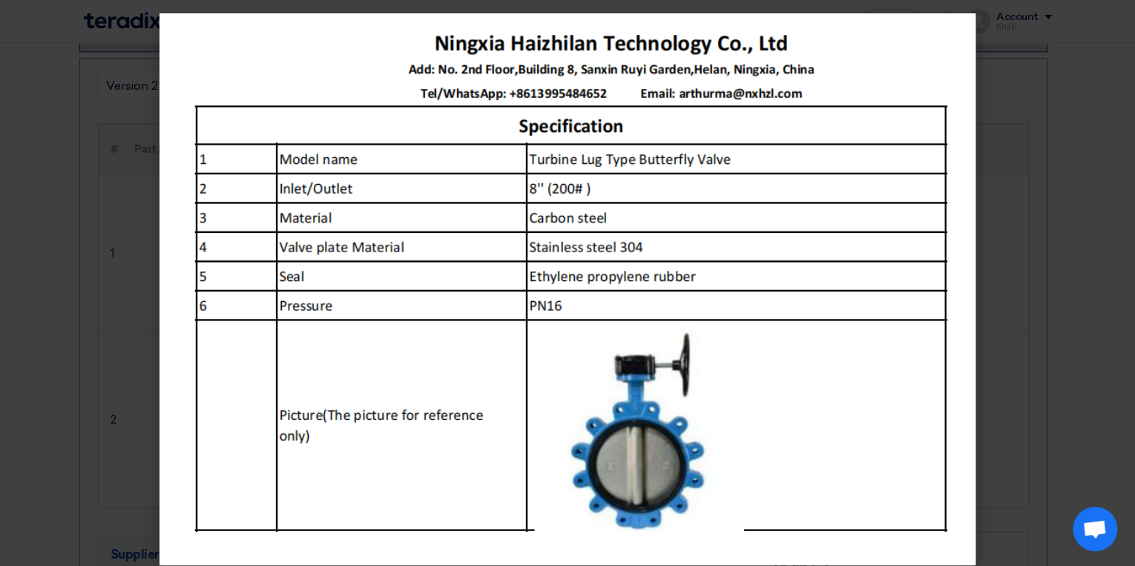
click at [1017, 353] on modal-container at bounding box center [567, 283] width 1135 height 566
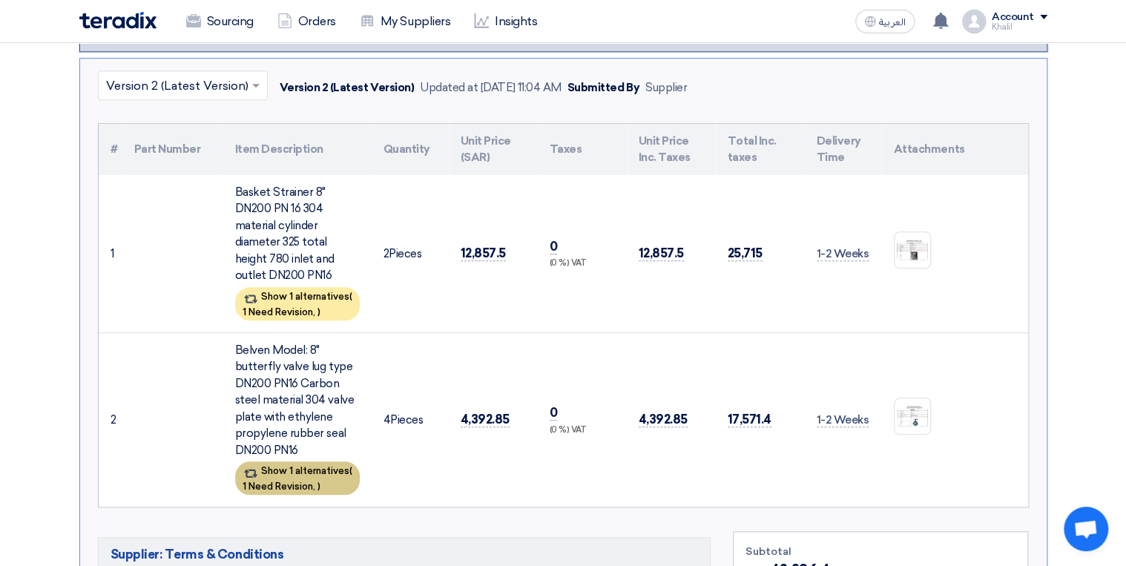
click at [309, 461] on div "Show 1 alternatives ( 1 Need Revision, )" at bounding box center [297, 477] width 125 height 33
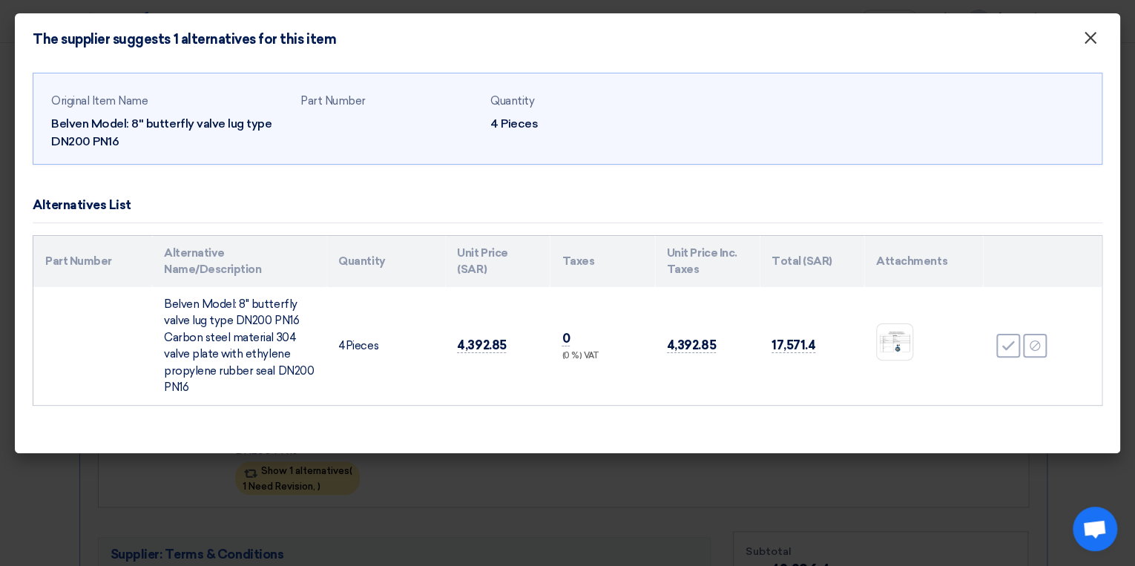
click at [1092, 47] on span "×" at bounding box center [1090, 42] width 15 height 30
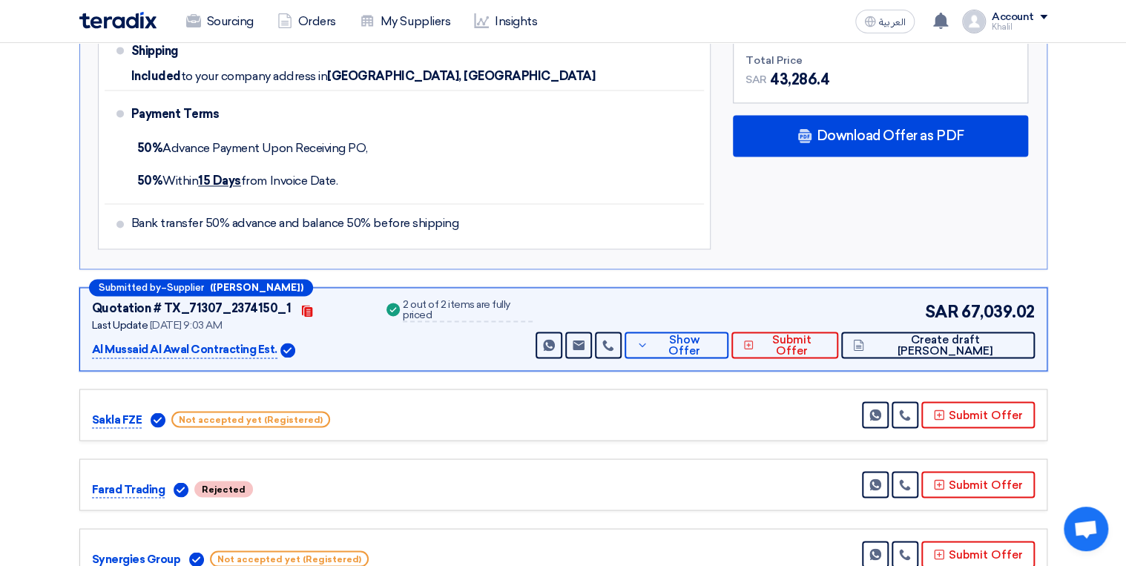
scroll to position [1068, 0]
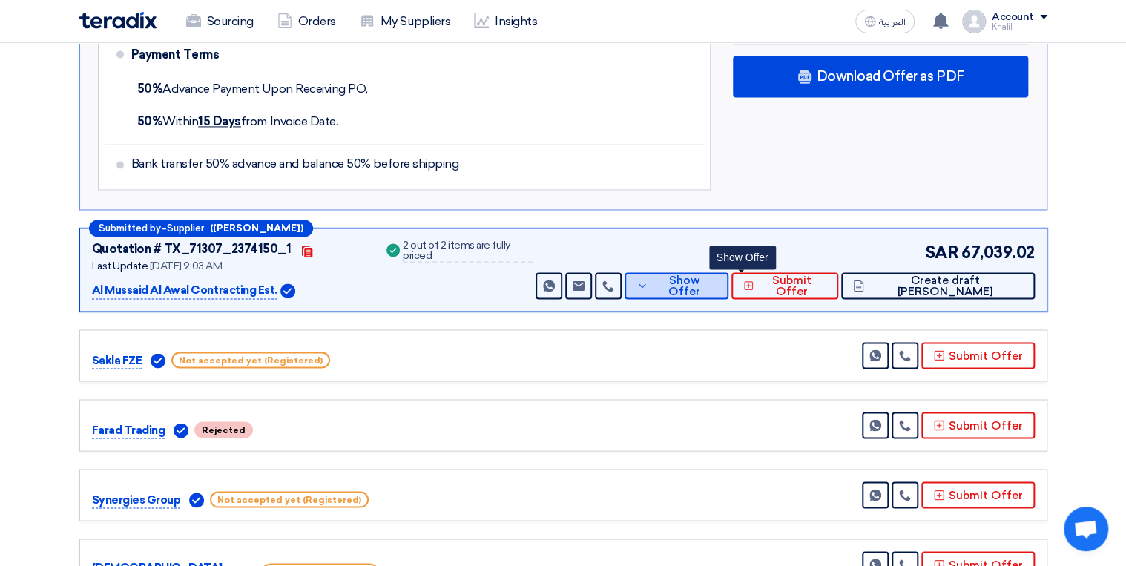
click at [728, 275] on button "Show Offer" at bounding box center [675, 285] width 103 height 27
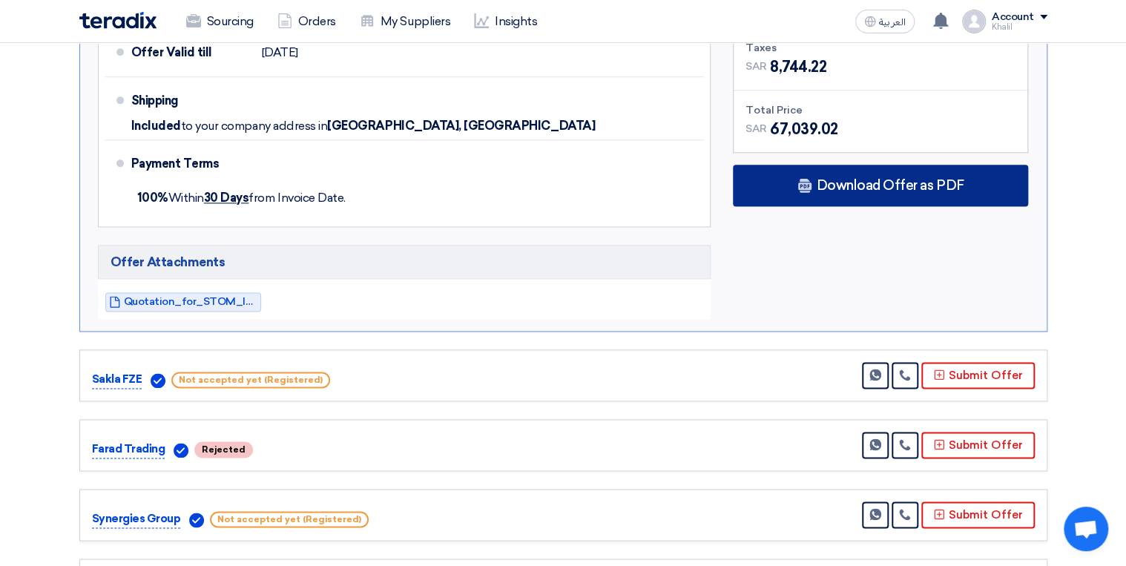
scroll to position [771, 0]
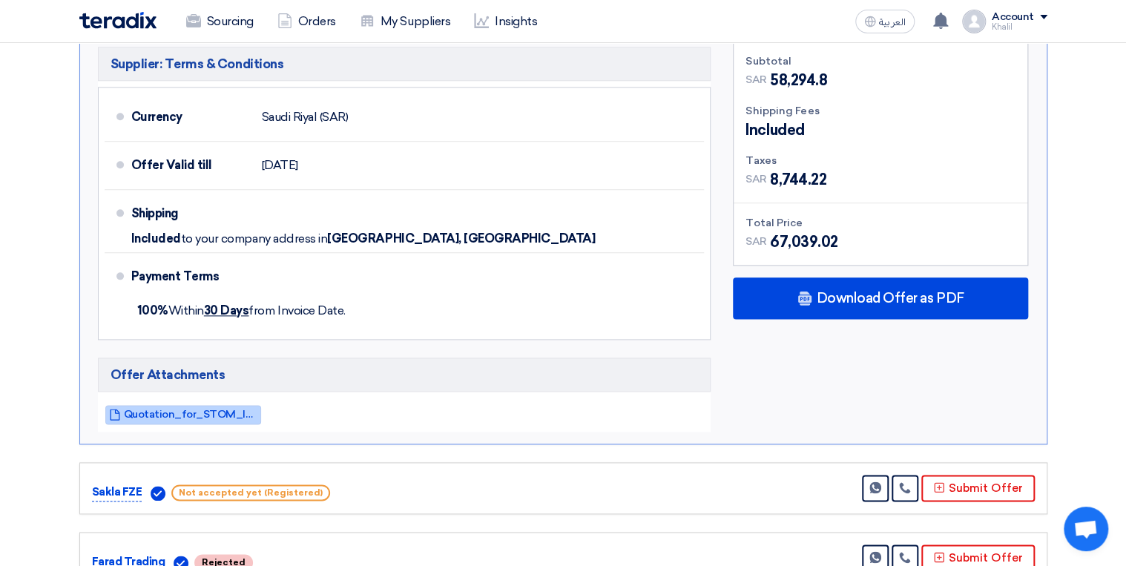
click at [175, 418] on link "Quotation_for_STOM_Instrument_Materials_1757397642376.pdf" at bounding box center [183, 414] width 156 height 19
click at [776, 417] on div "Subtotal SAR 58,294.8 Shipping Fees Included Taxes [GEOGRAPHIC_DATA]" at bounding box center [880, 236] width 317 height 391
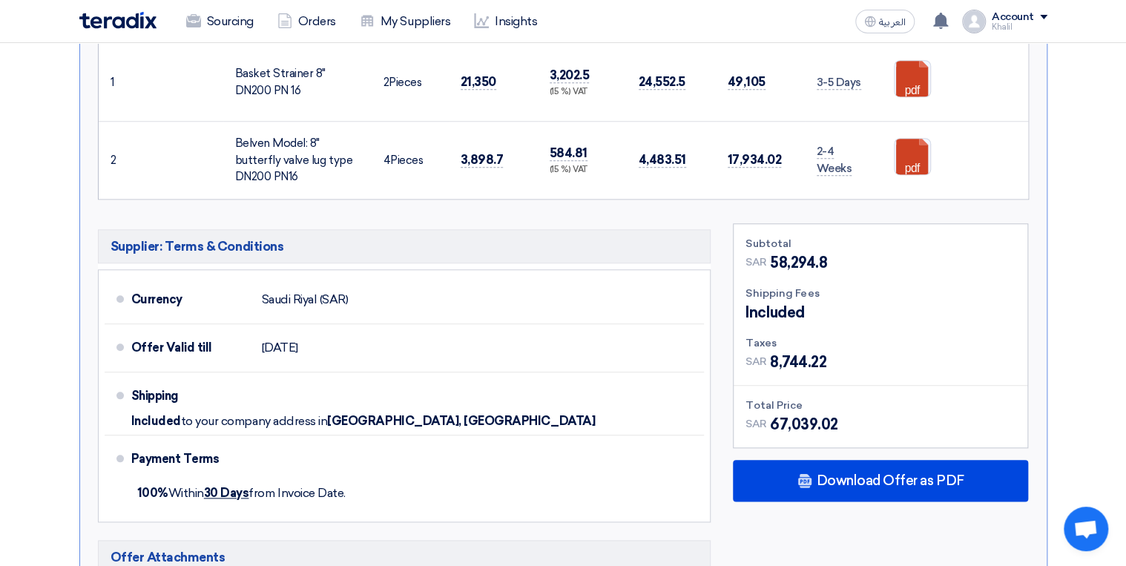
scroll to position [415, 0]
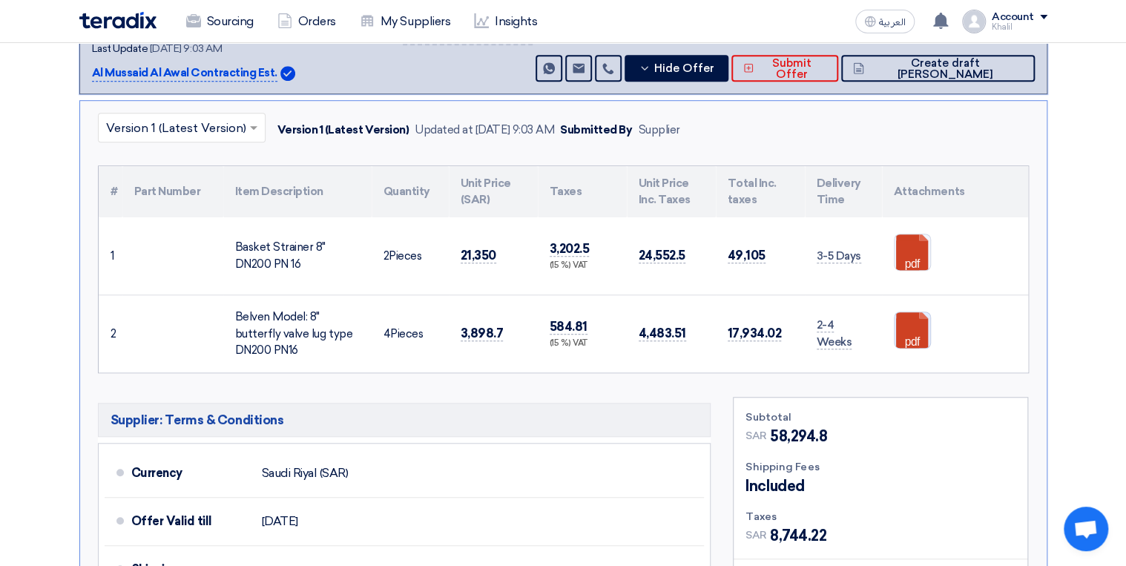
click at [903, 334] on link at bounding box center [953, 356] width 119 height 89
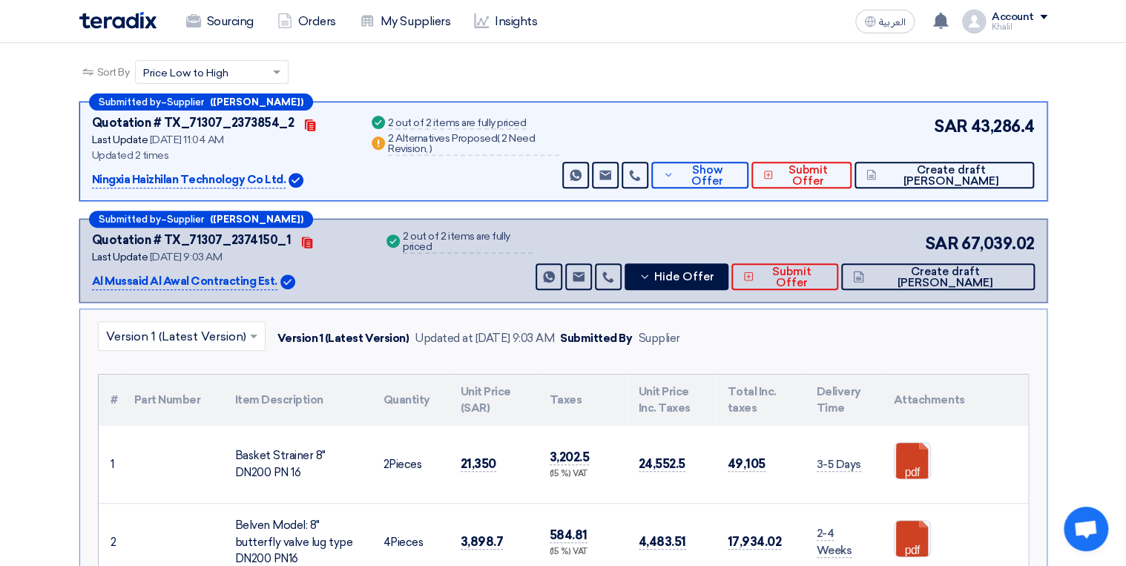
scroll to position [178, 0]
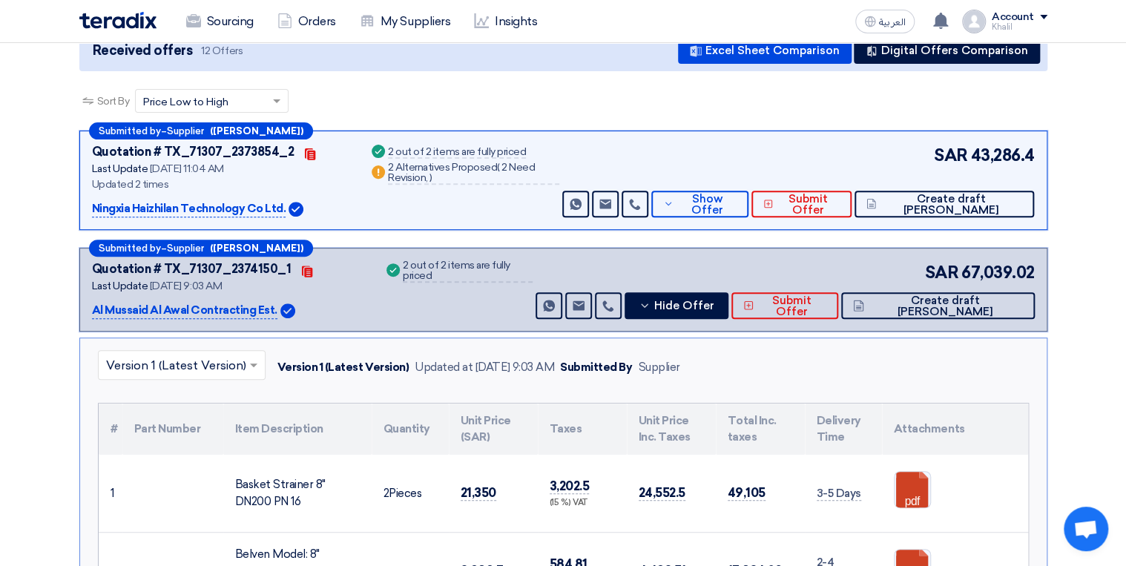
drag, startPoint x: 412, startPoint y: 166, endPoint x: 475, endPoint y: 168, distance: 62.3
click at [475, 168] on div "2 Alternatives Proposed ( 2 Need Revision, )" at bounding box center [473, 173] width 171 height 22
copy div "2 Alternatives"
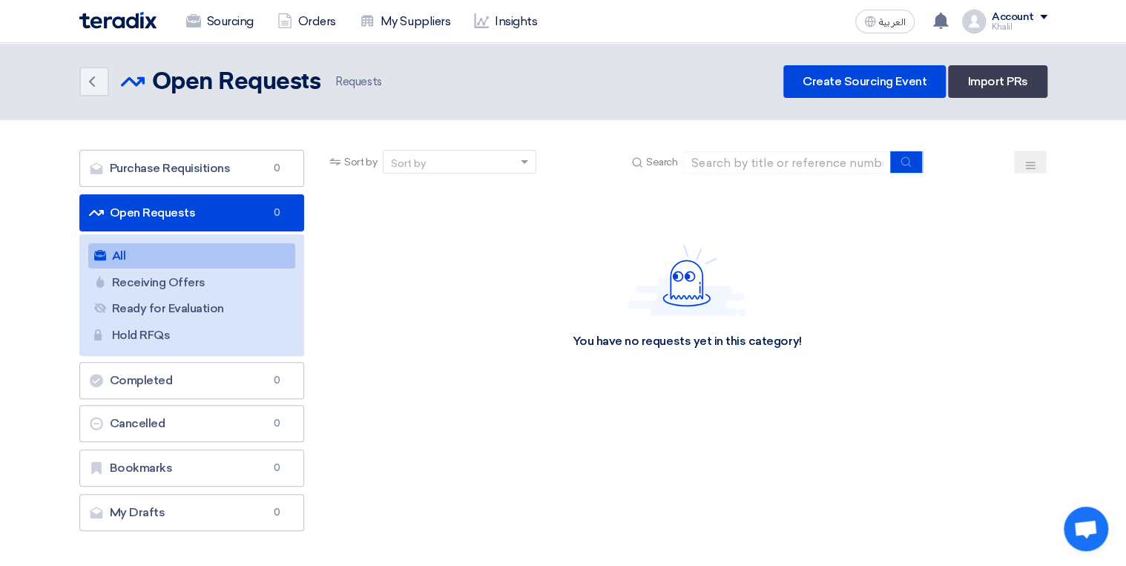
click at [181, 258] on link "All All" at bounding box center [192, 255] width 208 height 25
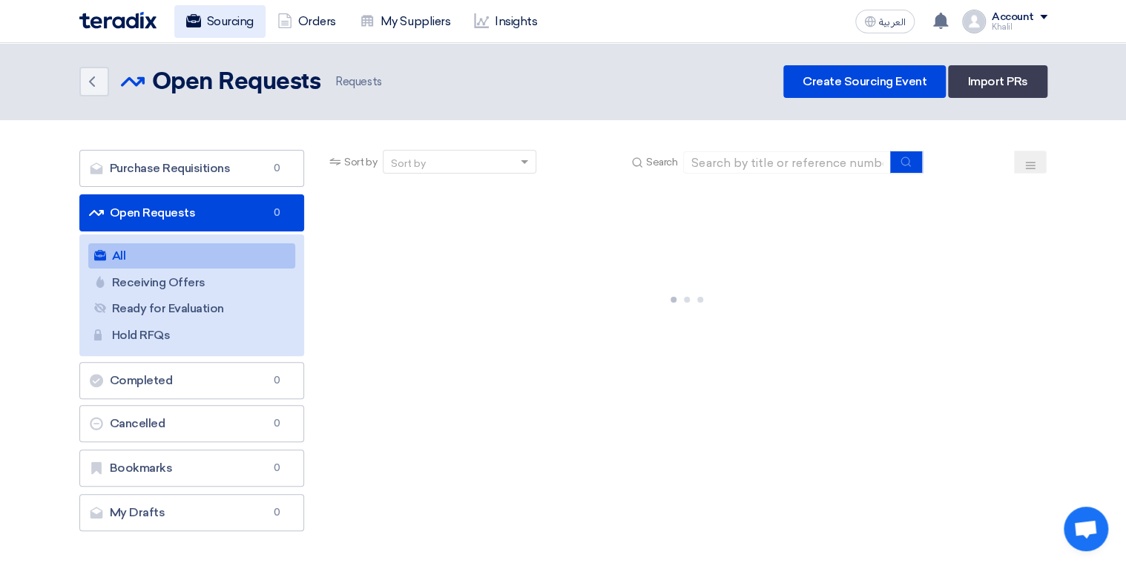
click at [220, 15] on link "Sourcing" at bounding box center [219, 21] width 91 height 33
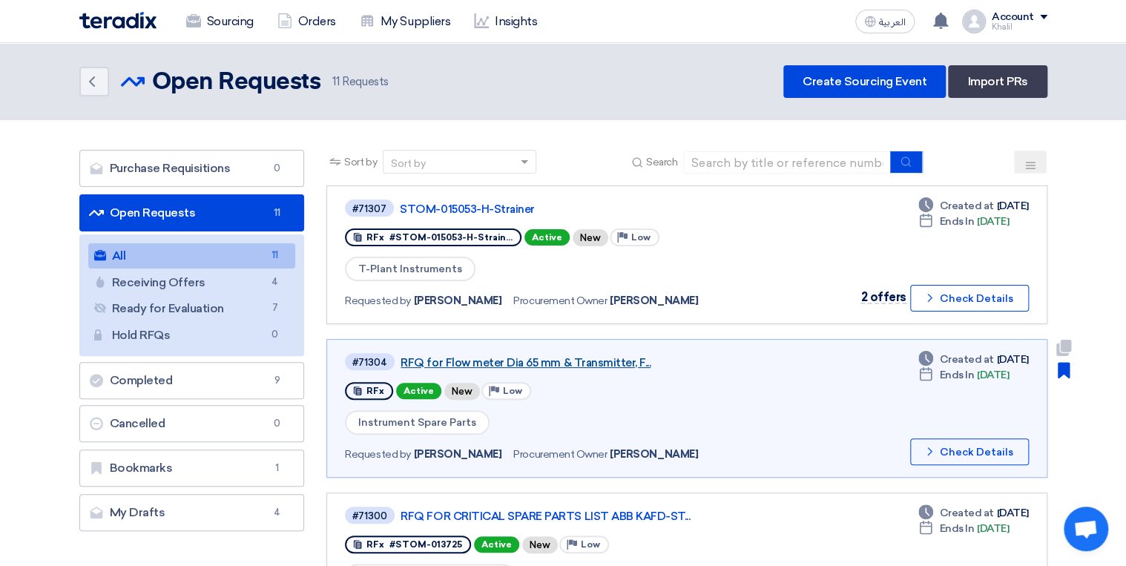
click at [554, 360] on link "RFQ for Flow meter Dia 65 mm & Transmitter, F..." at bounding box center [585, 362] width 371 height 13
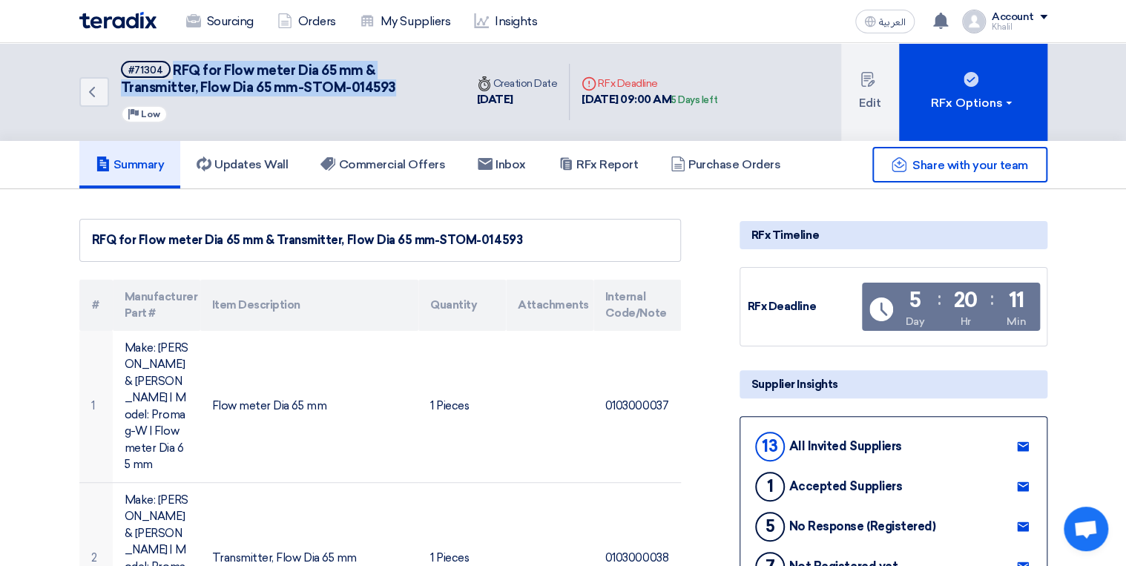
drag, startPoint x: 399, startPoint y: 85, endPoint x: 171, endPoint y: 65, distance: 228.5
click at [171, 65] on h5 "#71304 RFQ for Flow meter Dia 65 mm & Transmitter, Flow Dia 65 mm-STOM-014593" at bounding box center [284, 79] width 326 height 36
copy span "RFQ for Flow meter Dia 65 mm & Transmitter, Flow Dia 65 mm-STOM-014593"
